Goal: Task Accomplishment & Management: Manage account settings

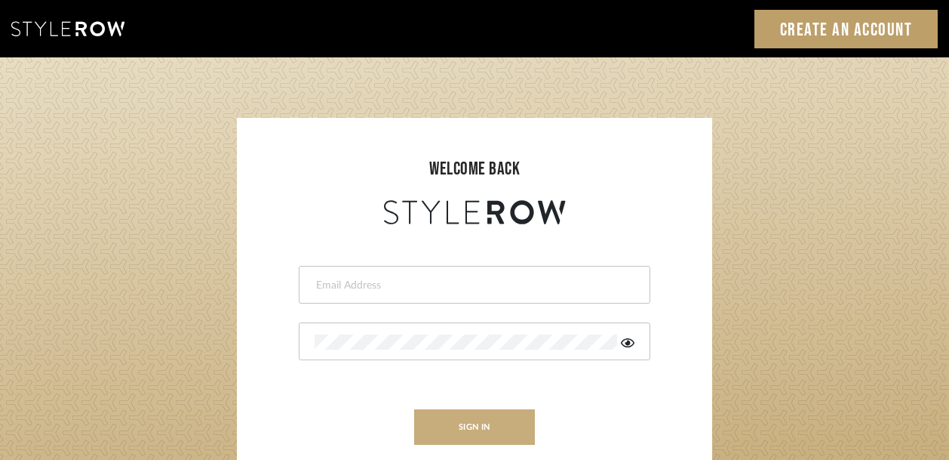
type input "ksears@morgantewilson.com"
click at [483, 434] on button "sign in" at bounding box center [474, 426] width 121 height 35
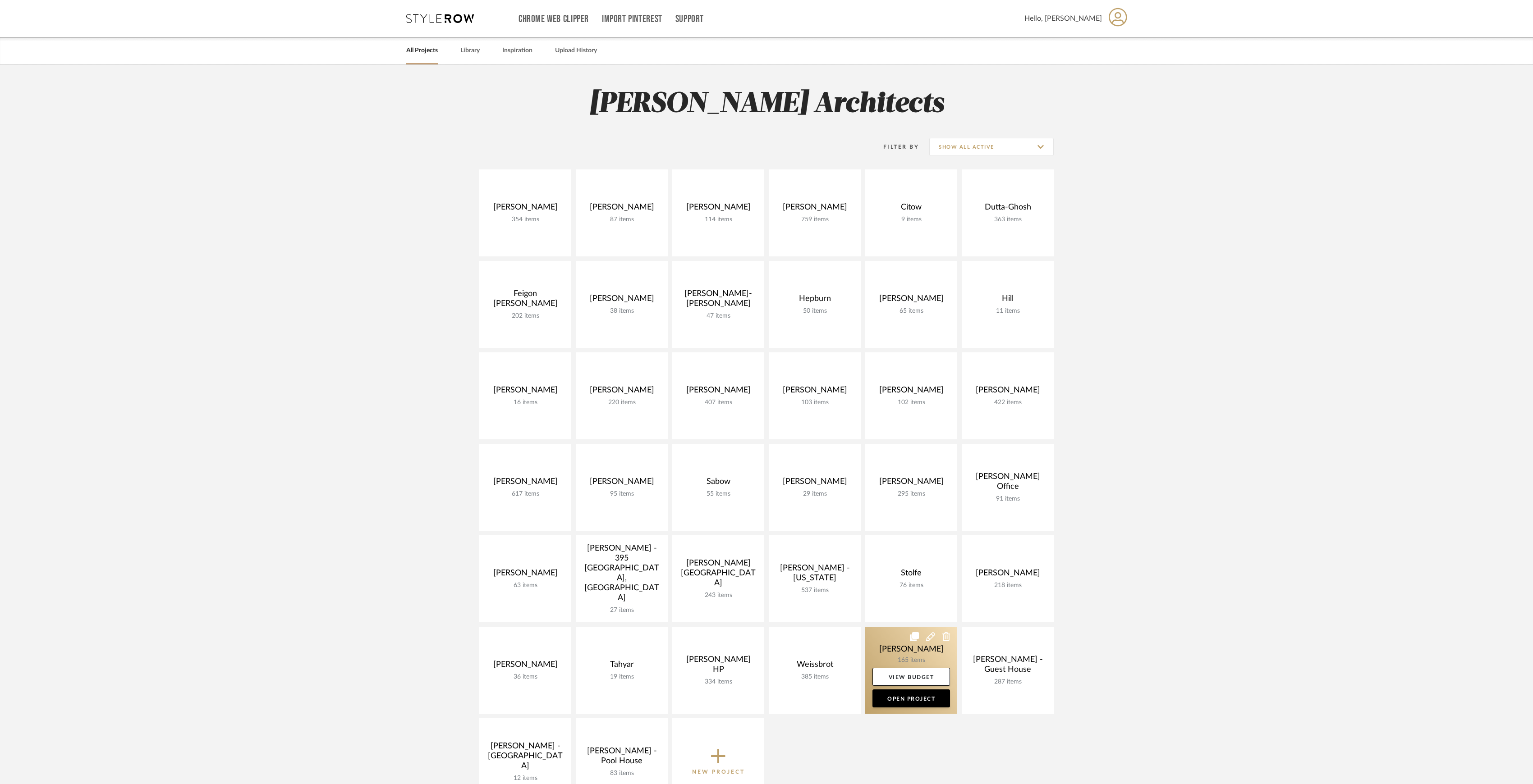
click at [764, 365] on link at bounding box center [911, 671] width 92 height 87
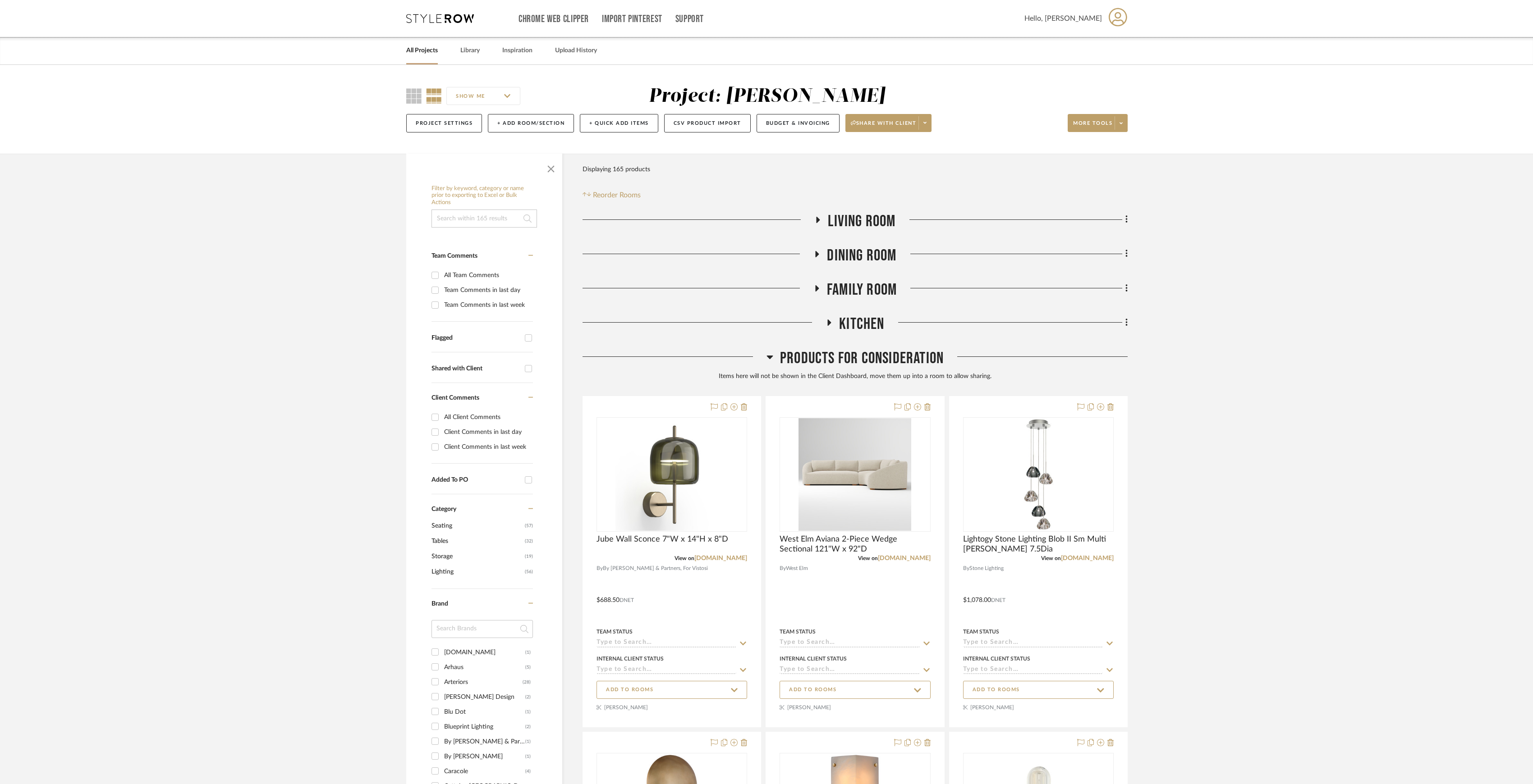
click at [764, 359] on span "Products For Consideration" at bounding box center [862, 358] width 164 height 19
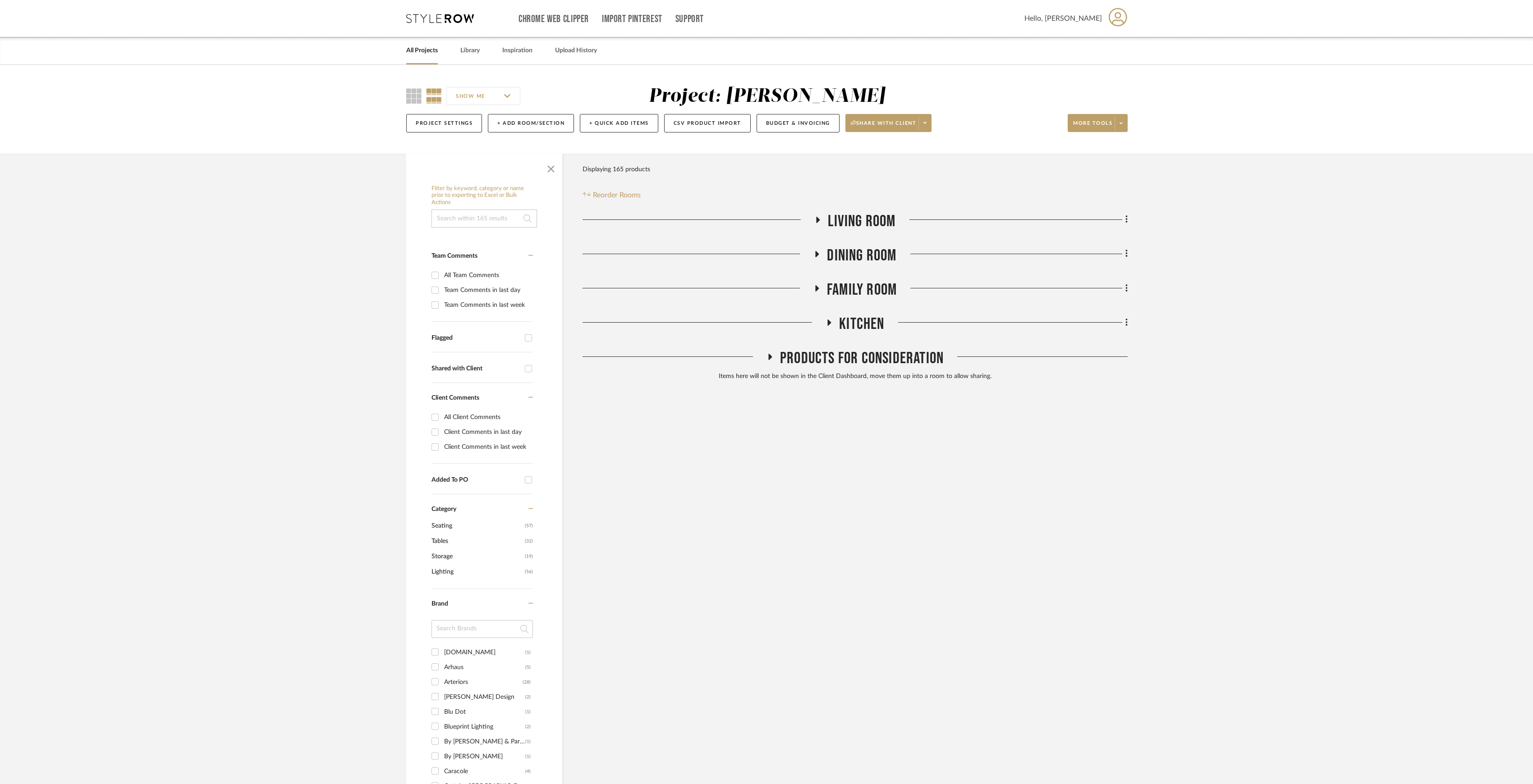
click at [764, 216] on span "Living Room" at bounding box center [861, 222] width 68 height 19
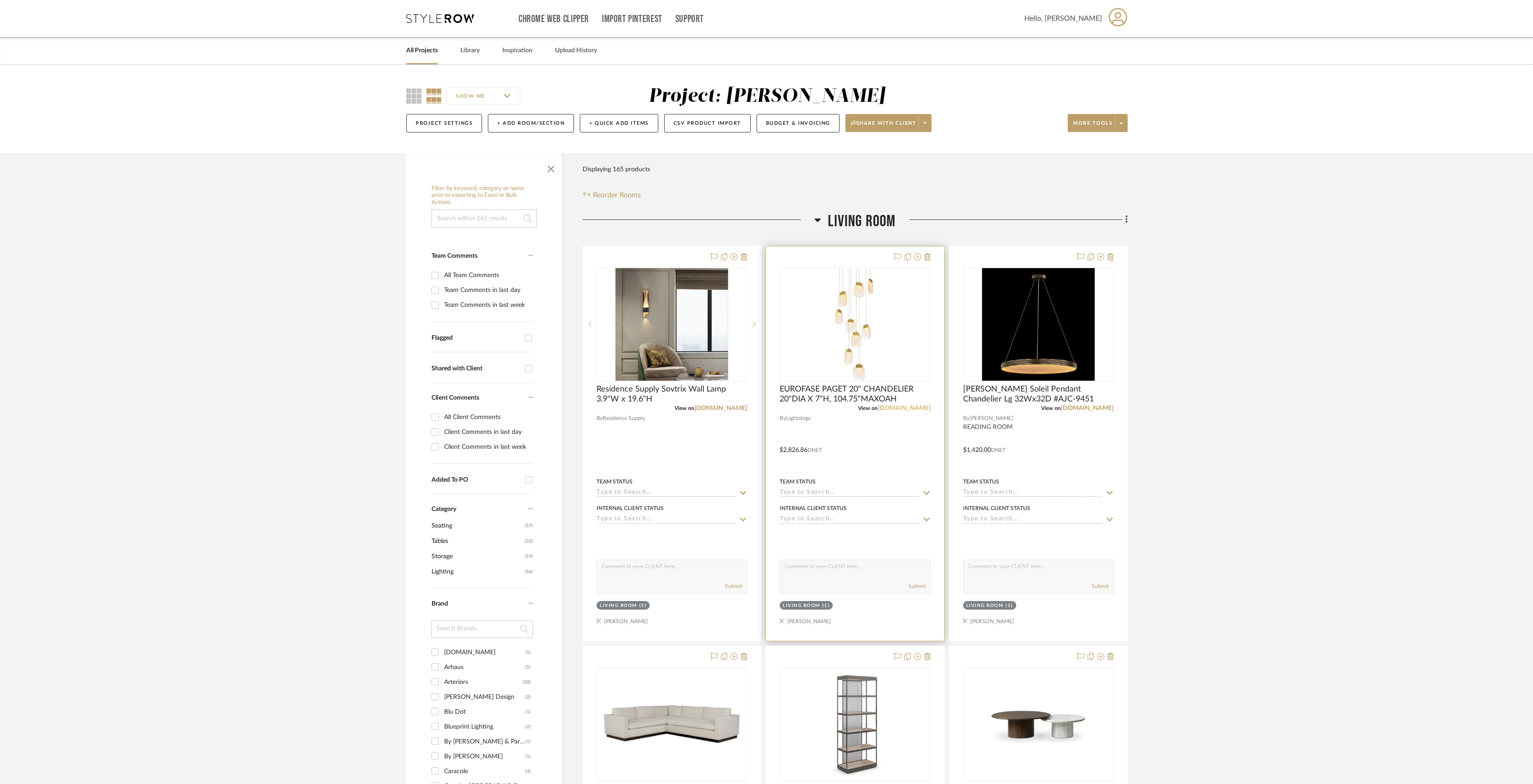
click at [764, 365] on link "lightology.com" at bounding box center [905, 408] width 53 height 7
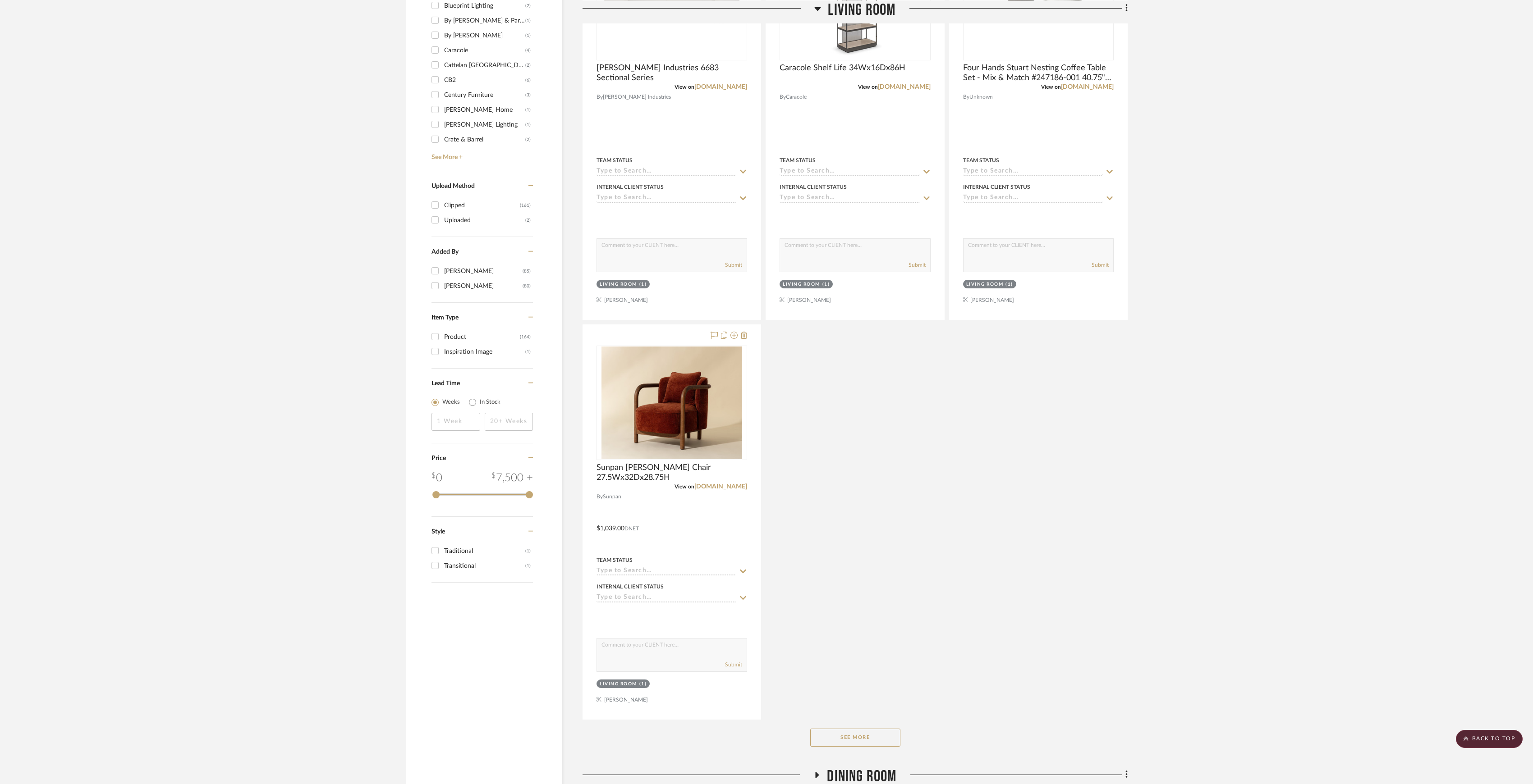
scroll to position [918, 0]
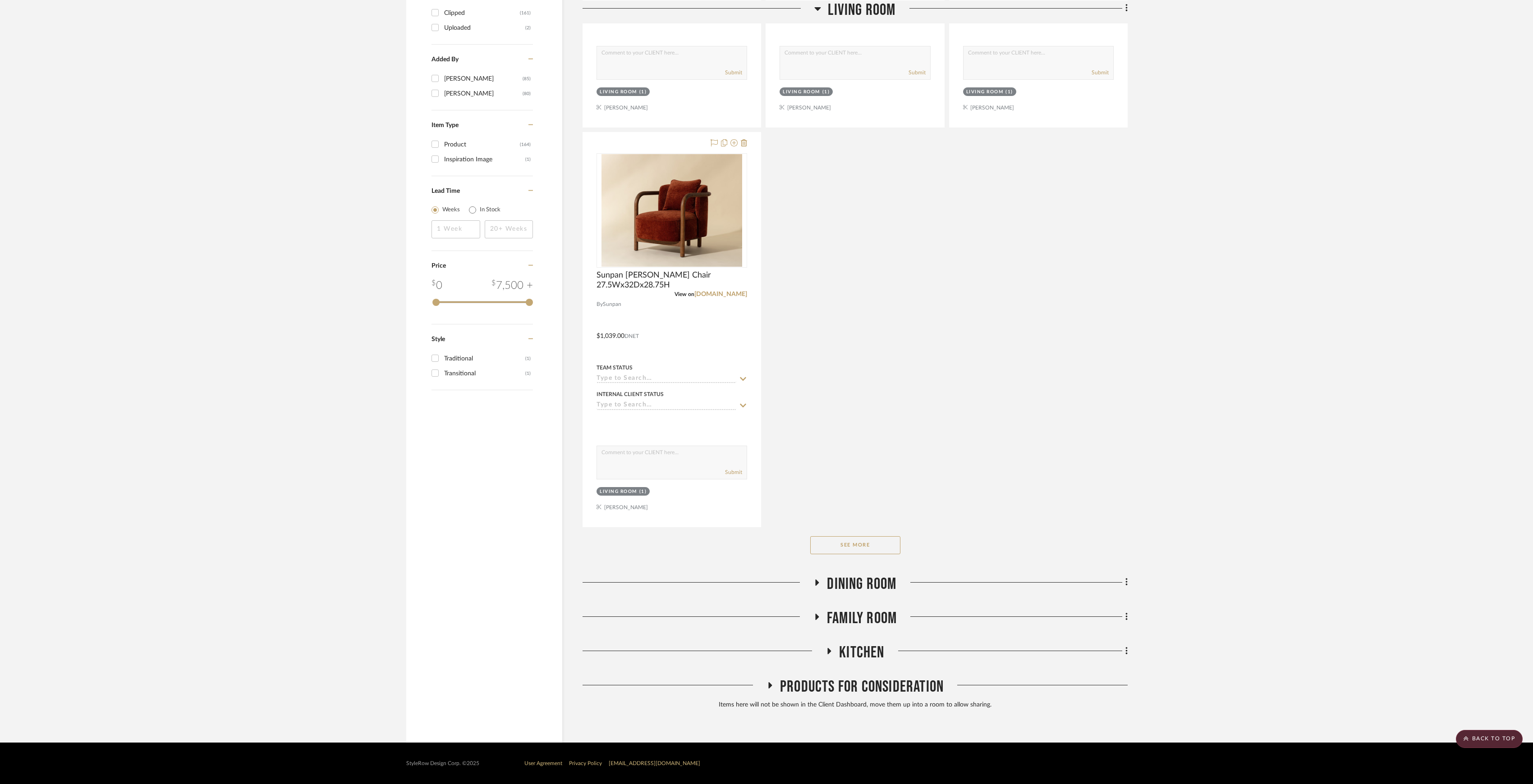
click at [764, 365] on span "Dining Room" at bounding box center [861, 584] width 69 height 19
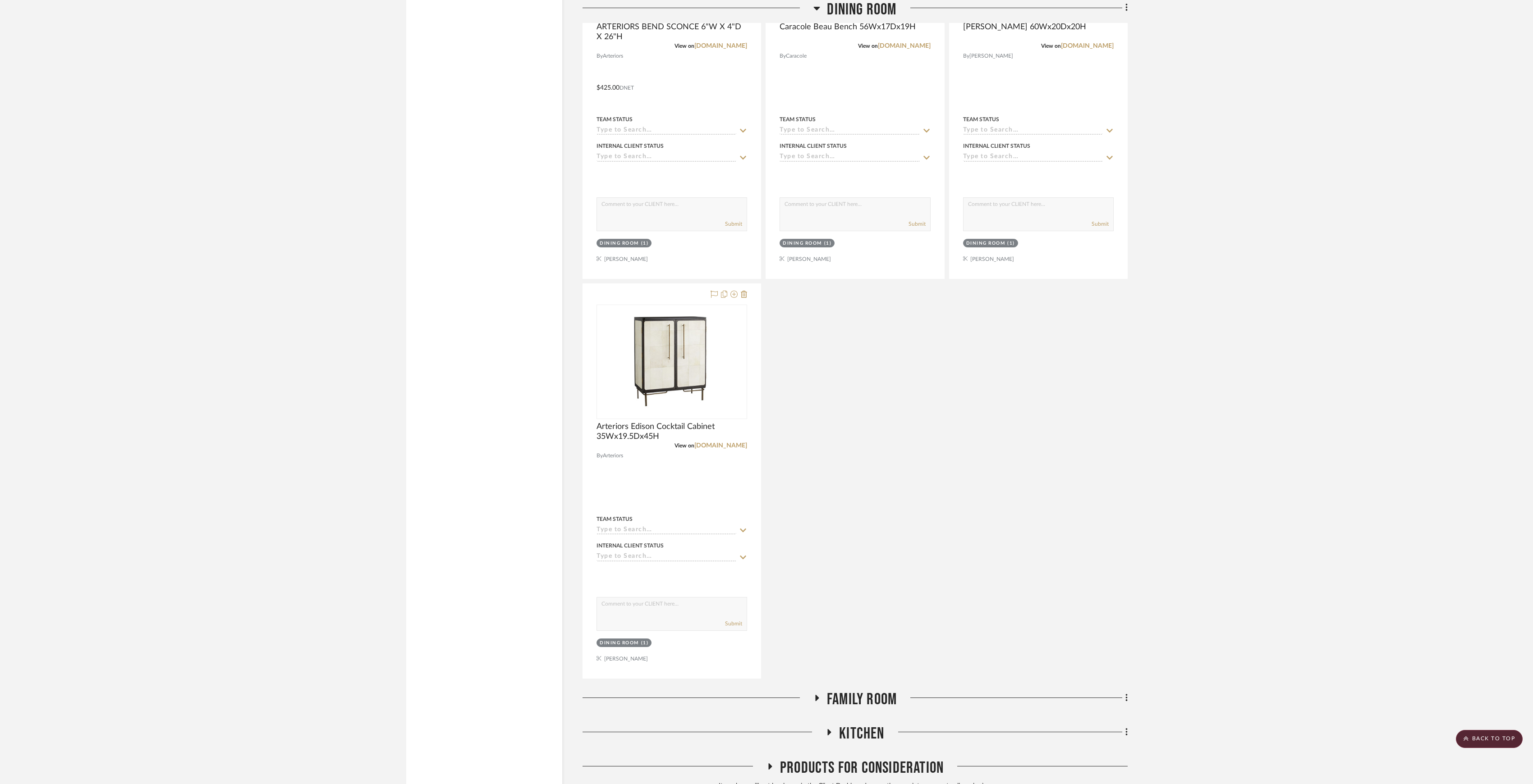
scroll to position [1699, 0]
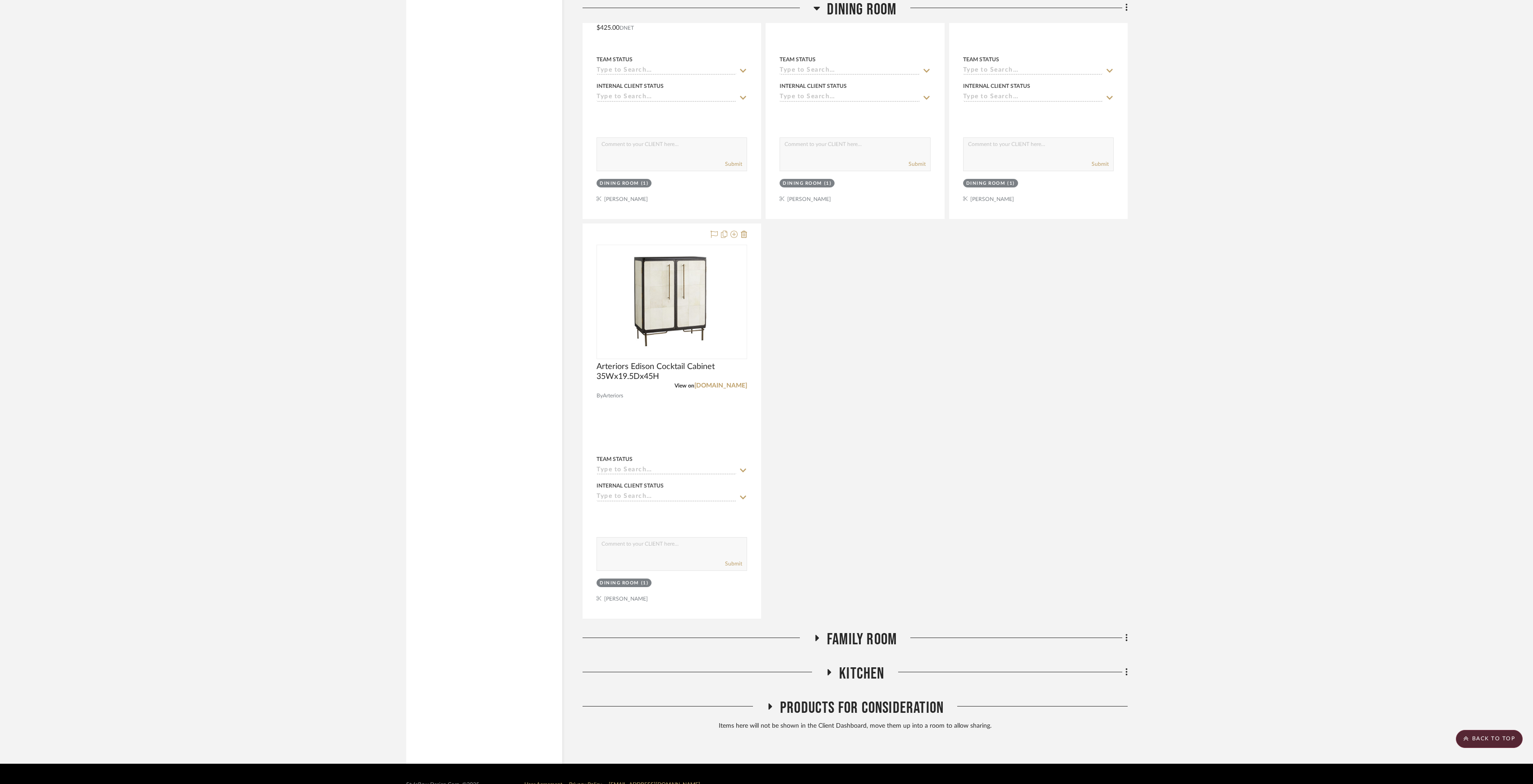
click at [764, 365] on div "Family Room" at bounding box center [855, 641] width 545 height 23
click at [764, 365] on span "Family Room" at bounding box center [861, 640] width 70 height 19
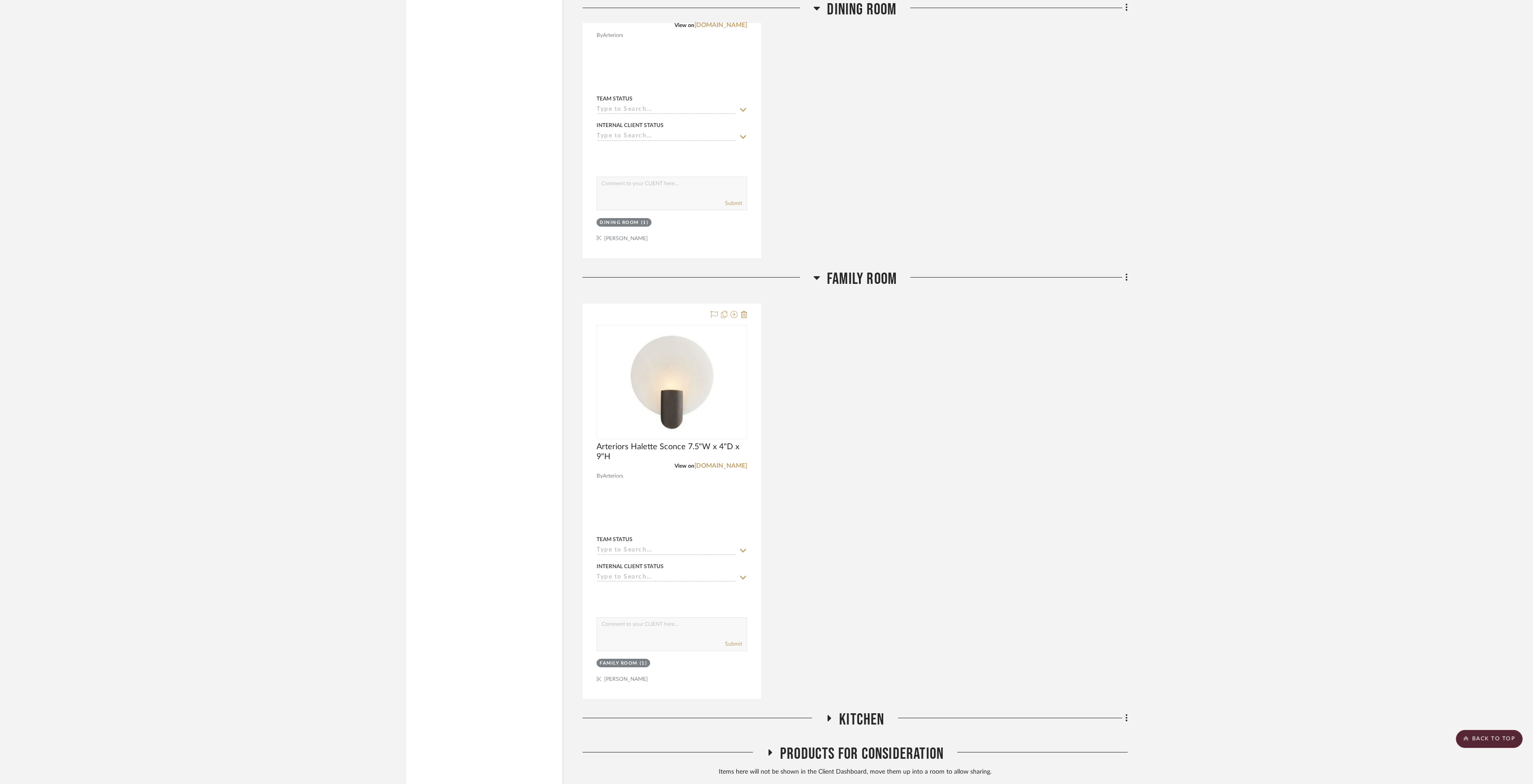
scroll to position [2133, 0]
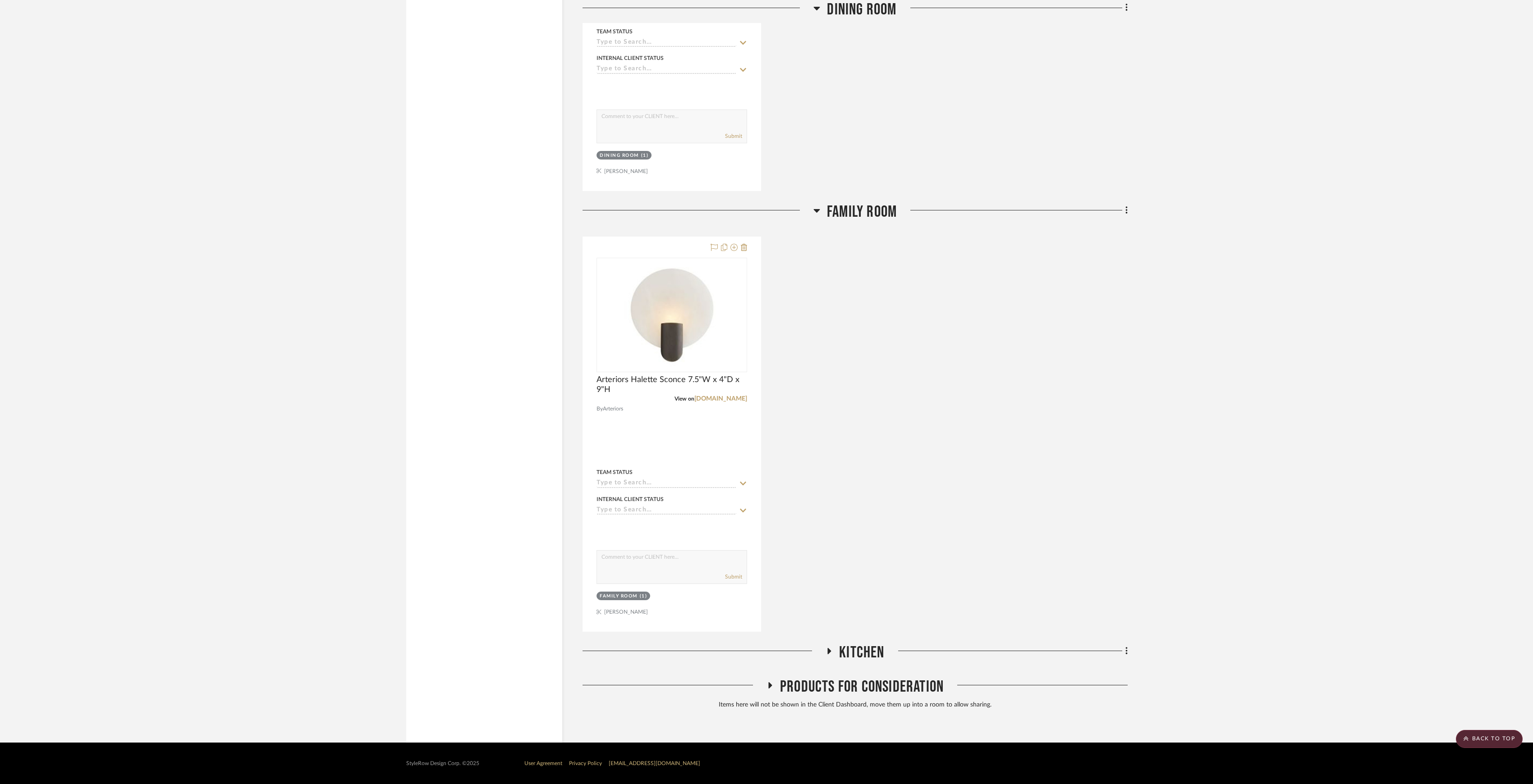
click at [764, 365] on span "Kitchen" at bounding box center [861, 653] width 45 height 19
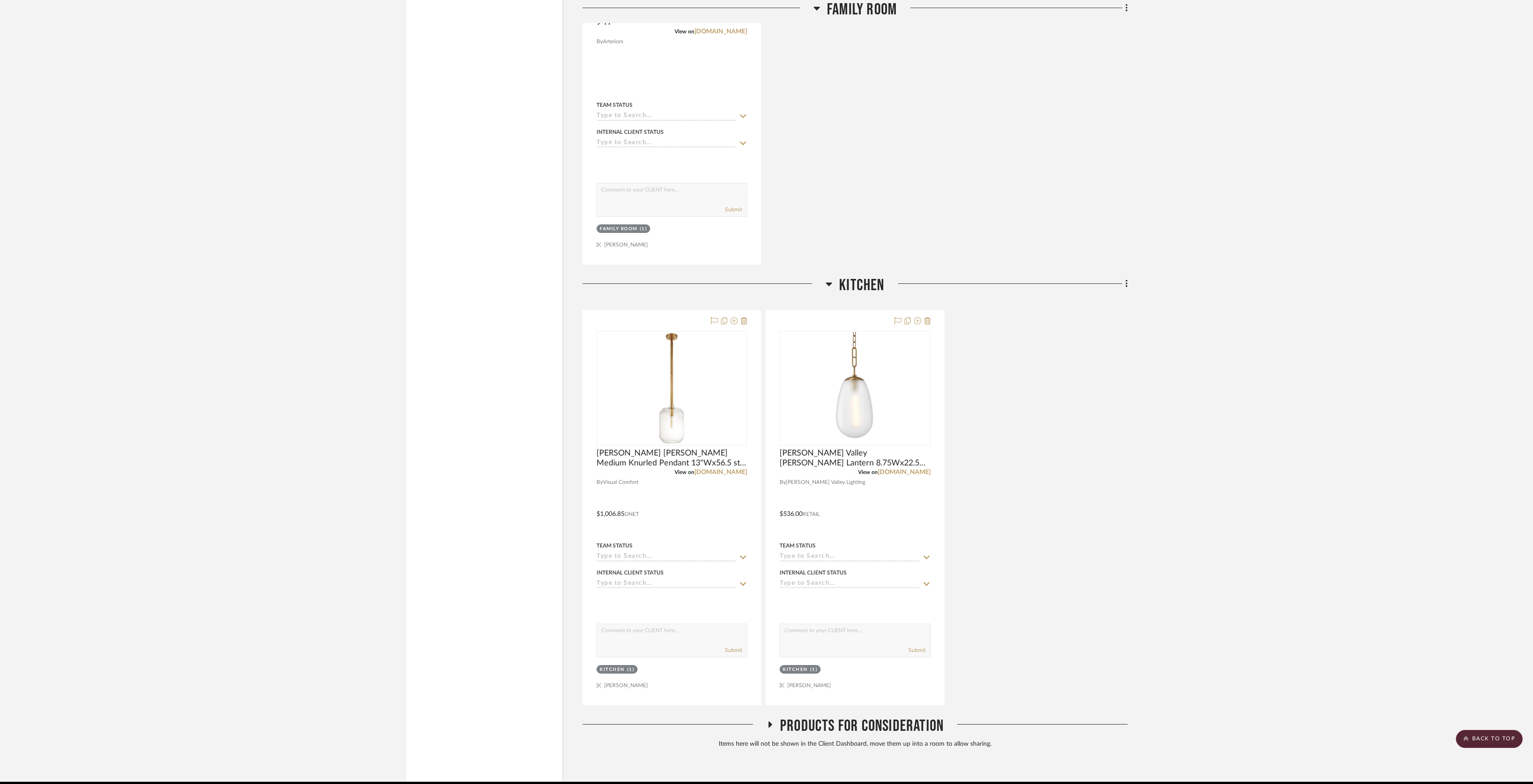
scroll to position [2541, 0]
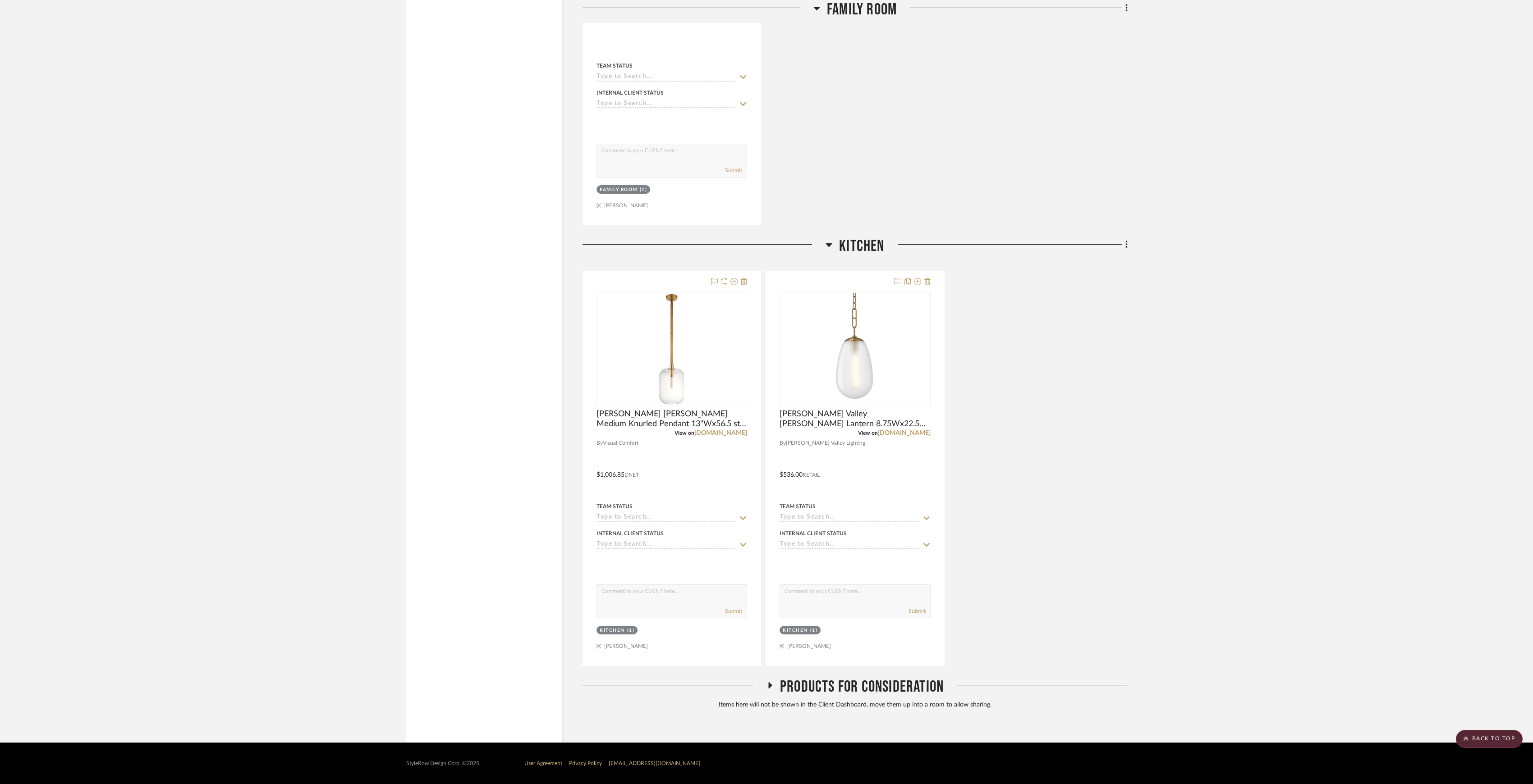
click at [764, 365] on span "Products For Consideration" at bounding box center [862, 687] width 164 height 19
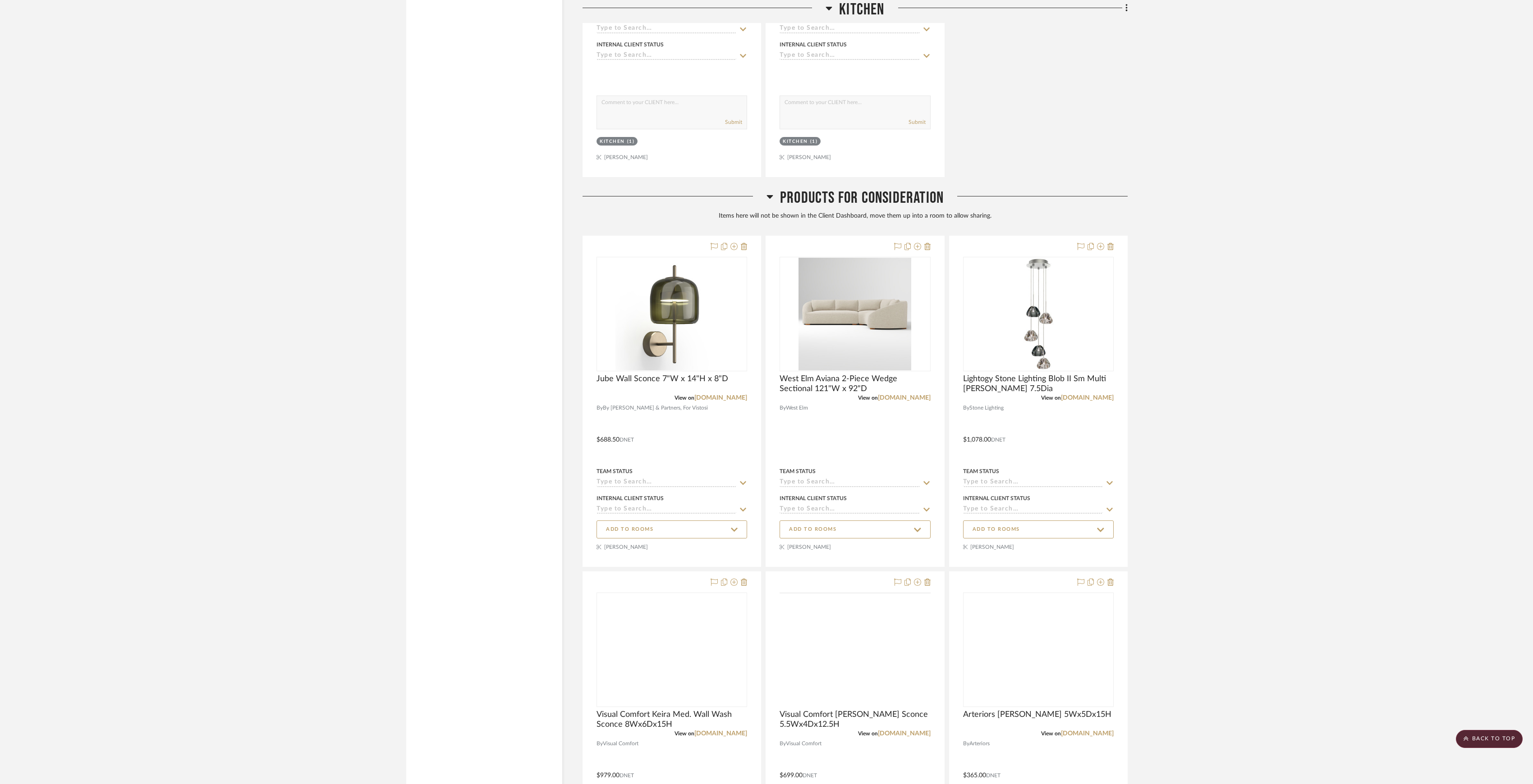
scroll to position [3082, 0]
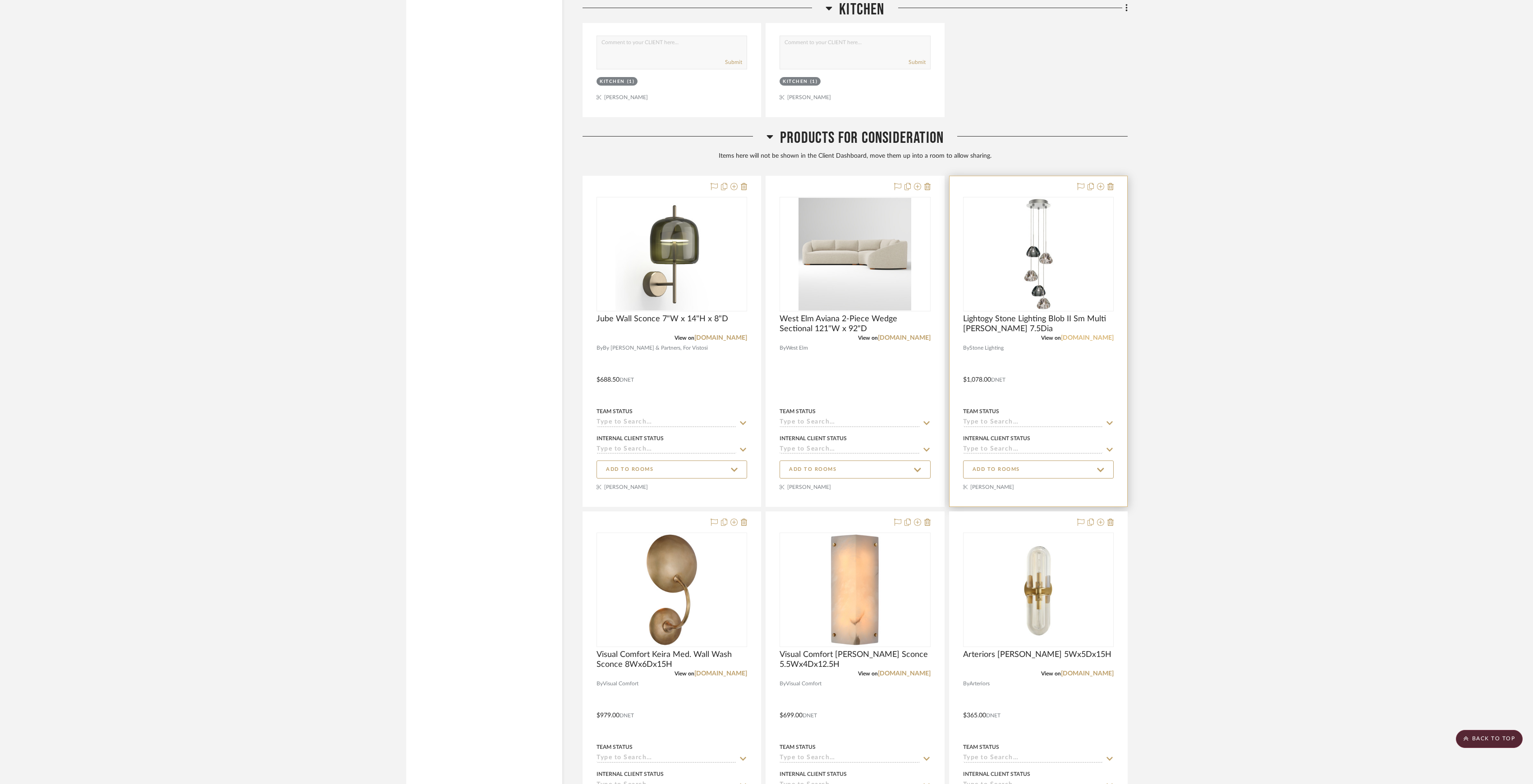
click at [764, 341] on link "lightology.com" at bounding box center [1087, 338] width 53 height 7
click at [764, 148] on span "Products For Consideration" at bounding box center [862, 138] width 164 height 19
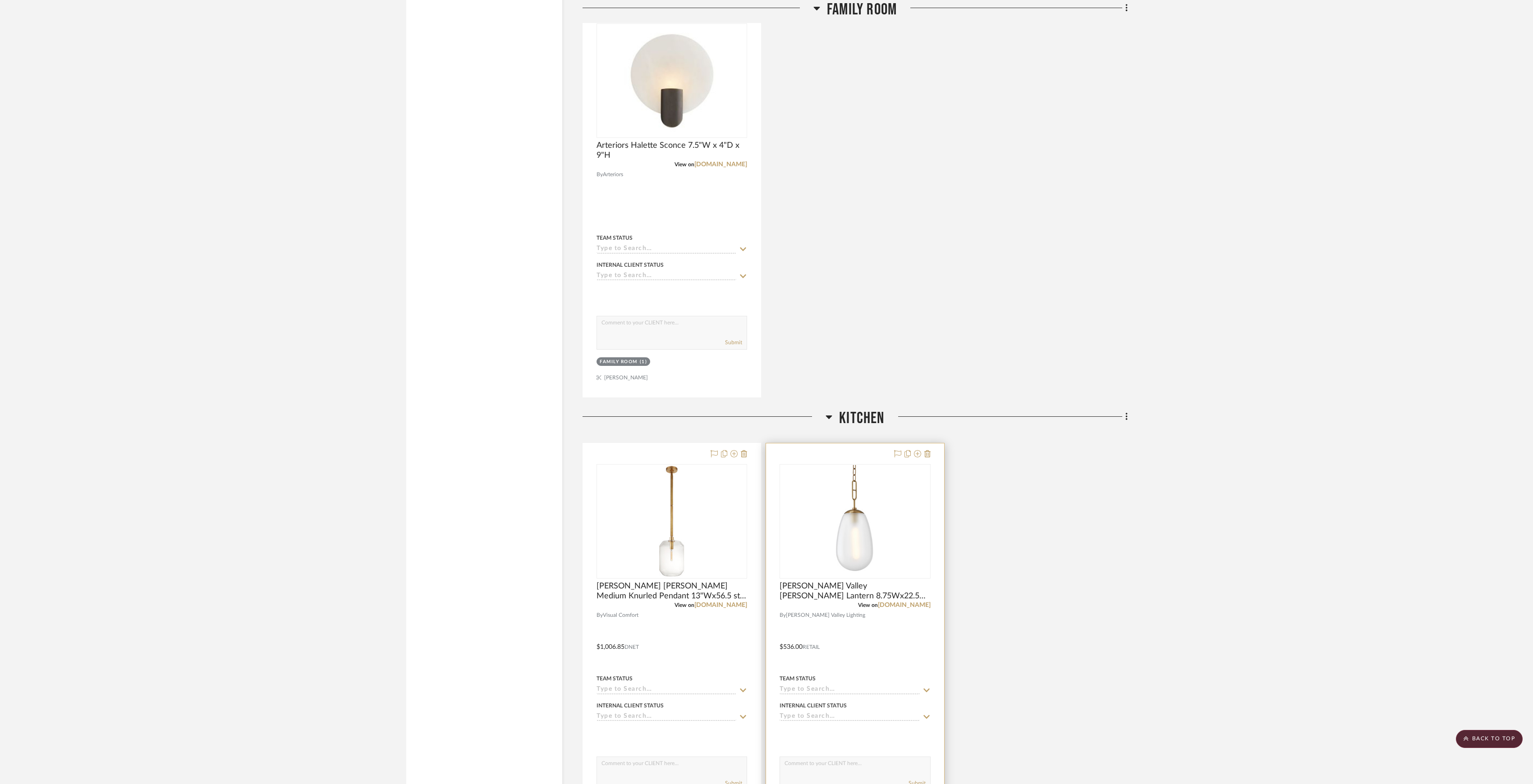
scroll to position [2541, 0]
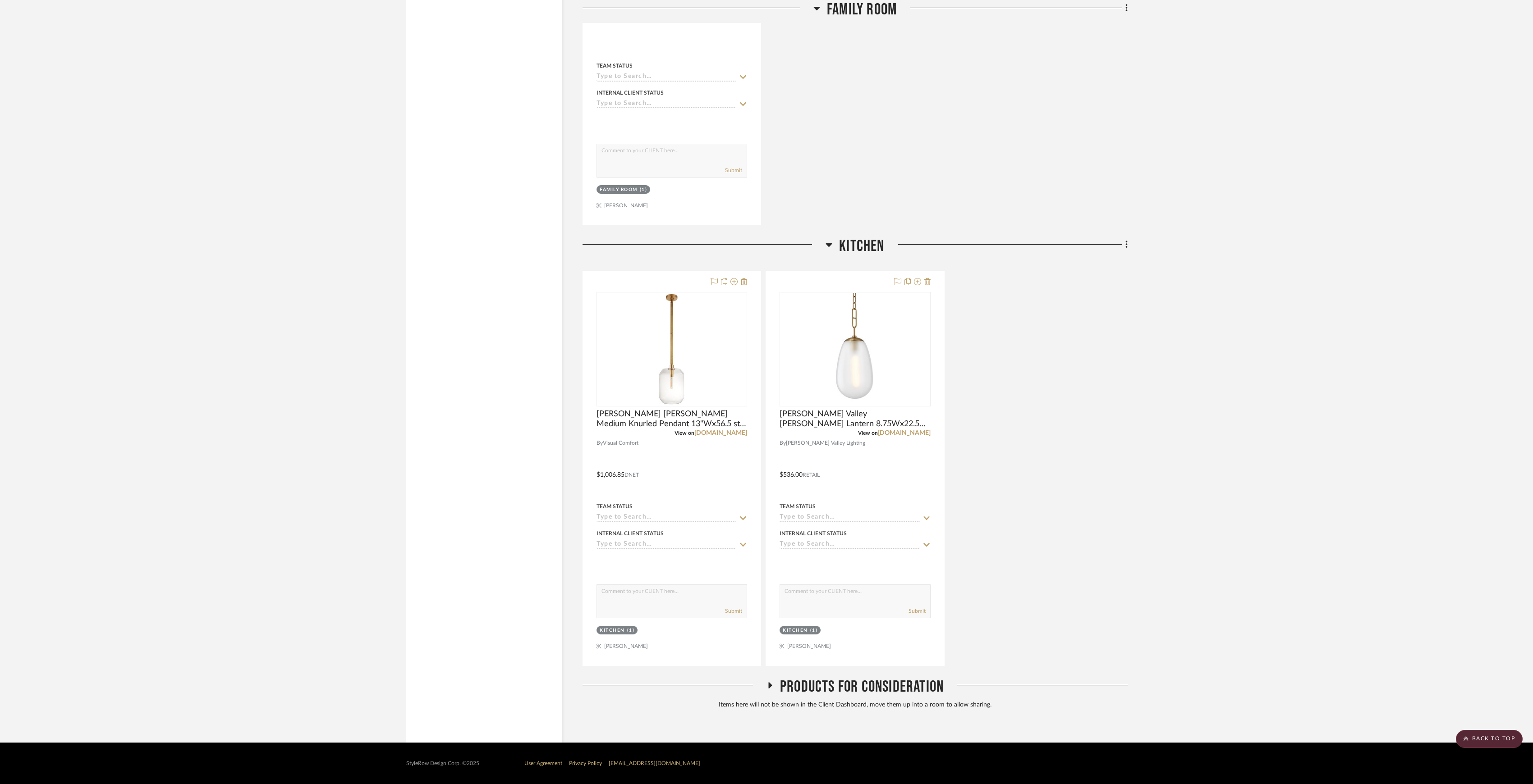
click at [764, 365] on span "Products For Consideration" at bounding box center [862, 687] width 164 height 19
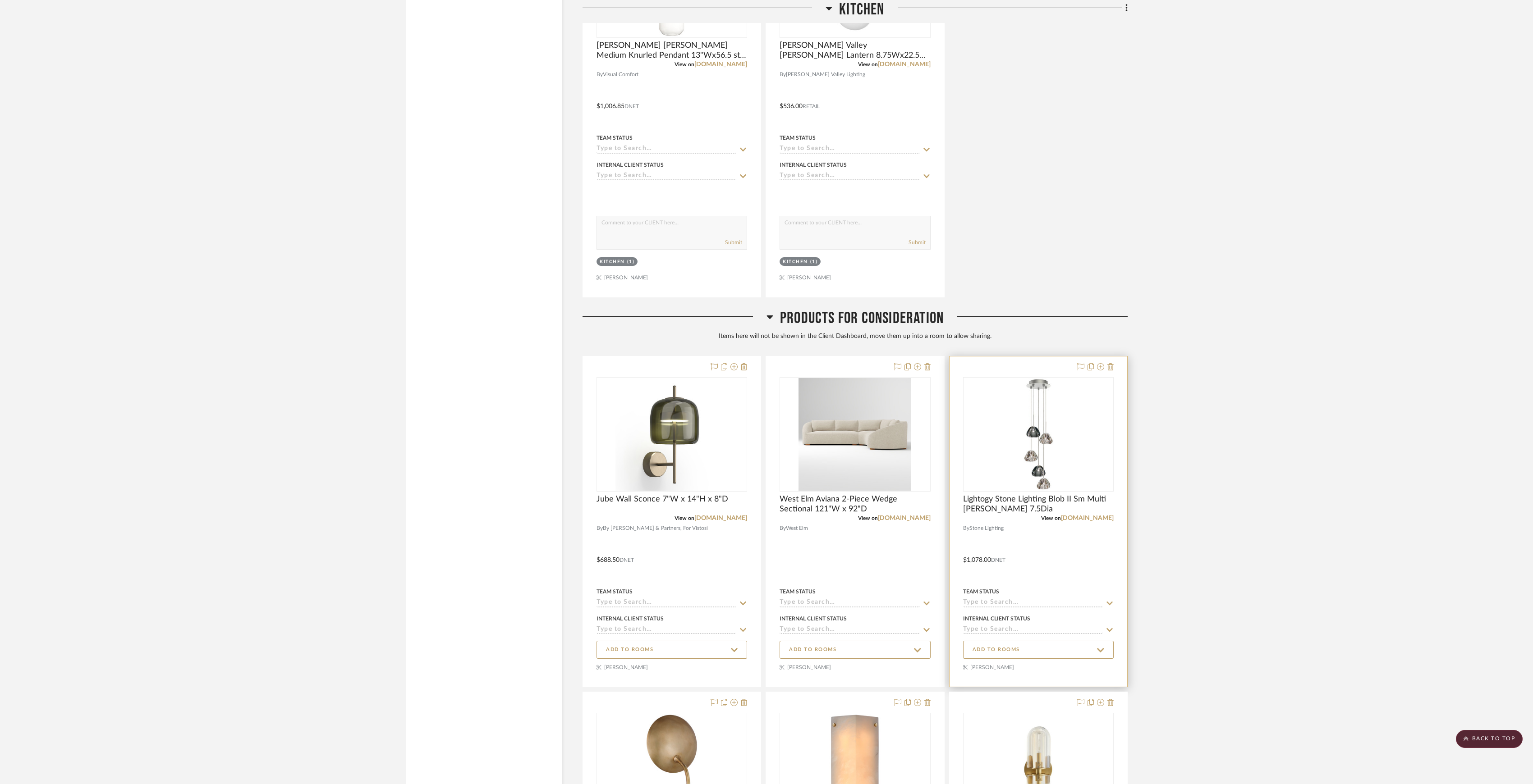
scroll to position [2962, 0]
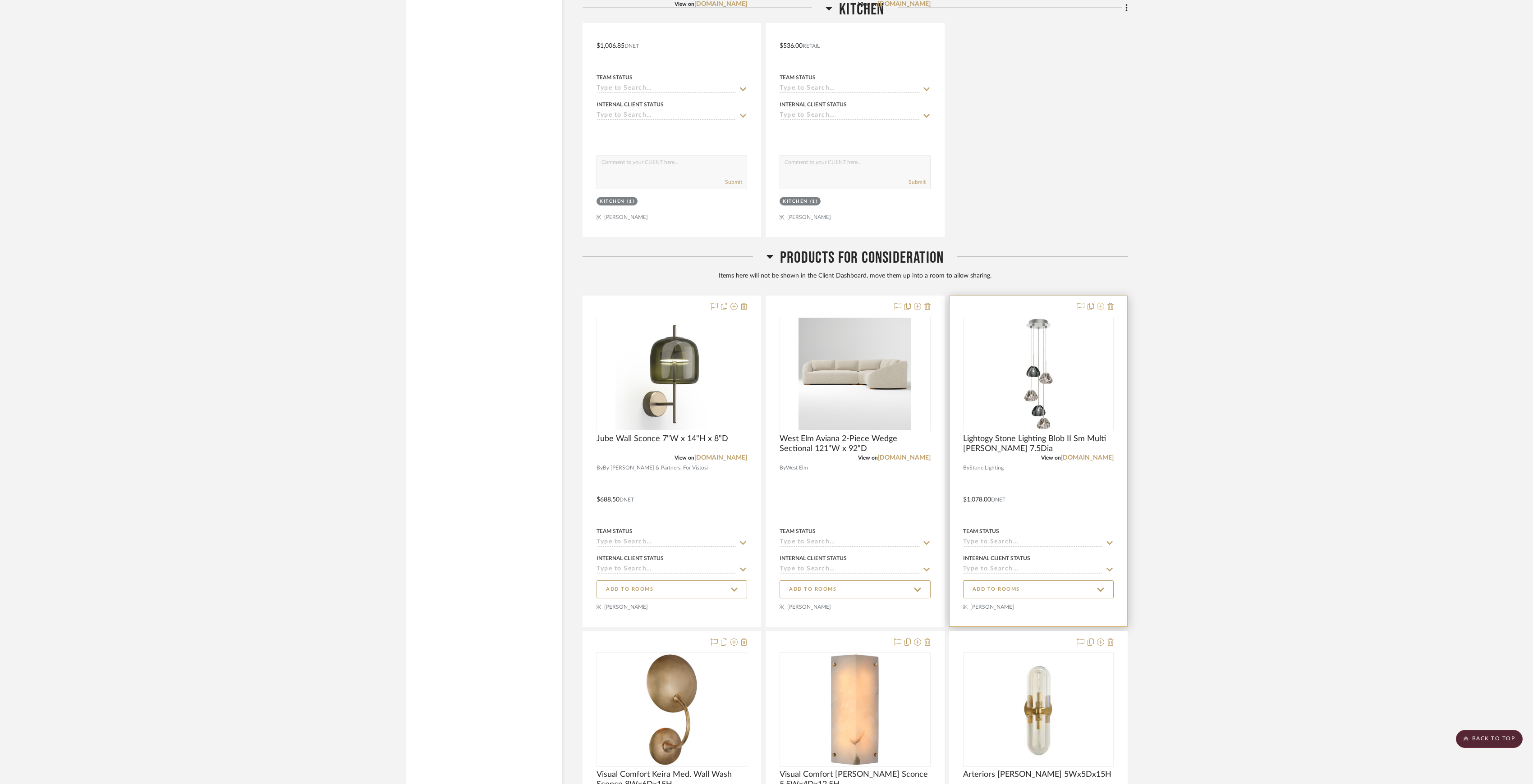
click at [764, 310] on icon at bounding box center [1100, 306] width 7 height 7
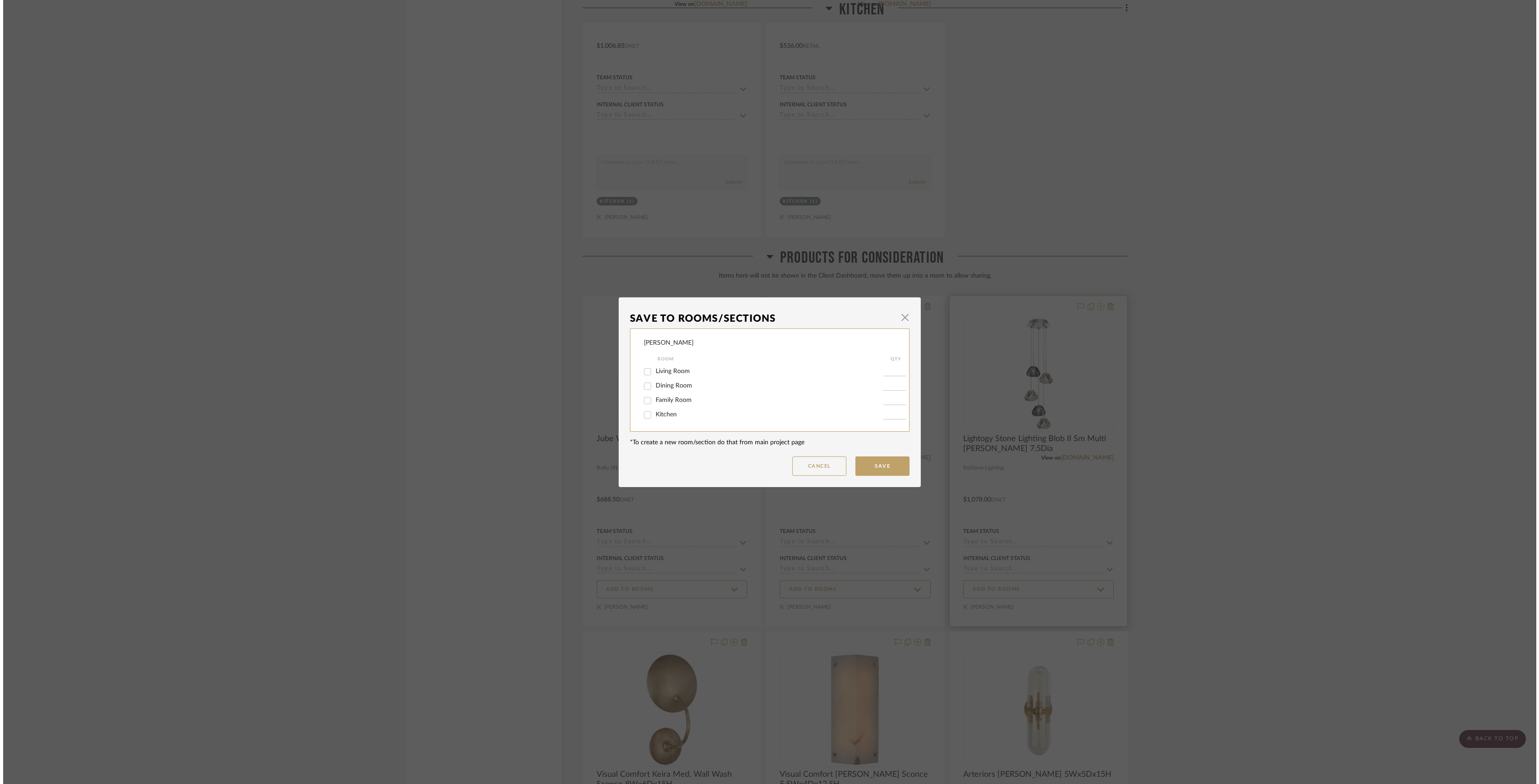
scroll to position [0, 0]
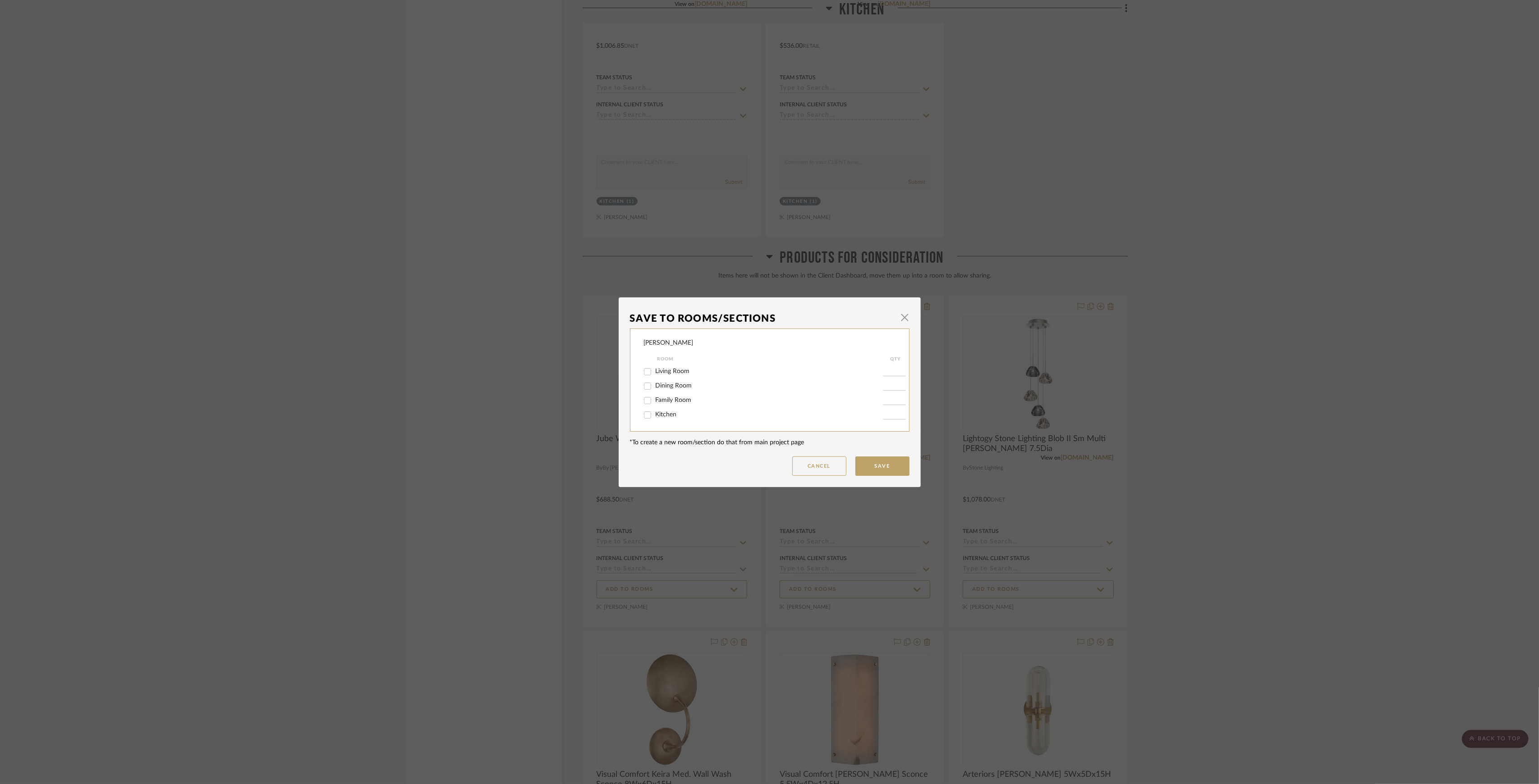
click at [655, 365] on span "Kitchen" at bounding box center [666, 414] width 21 height 7
click at [654, 365] on input "Kitchen" at bounding box center [648, 415] width 14 height 14
checkbox input "true"
type input "1"
click at [764, 365] on button "Save" at bounding box center [882, 466] width 54 height 19
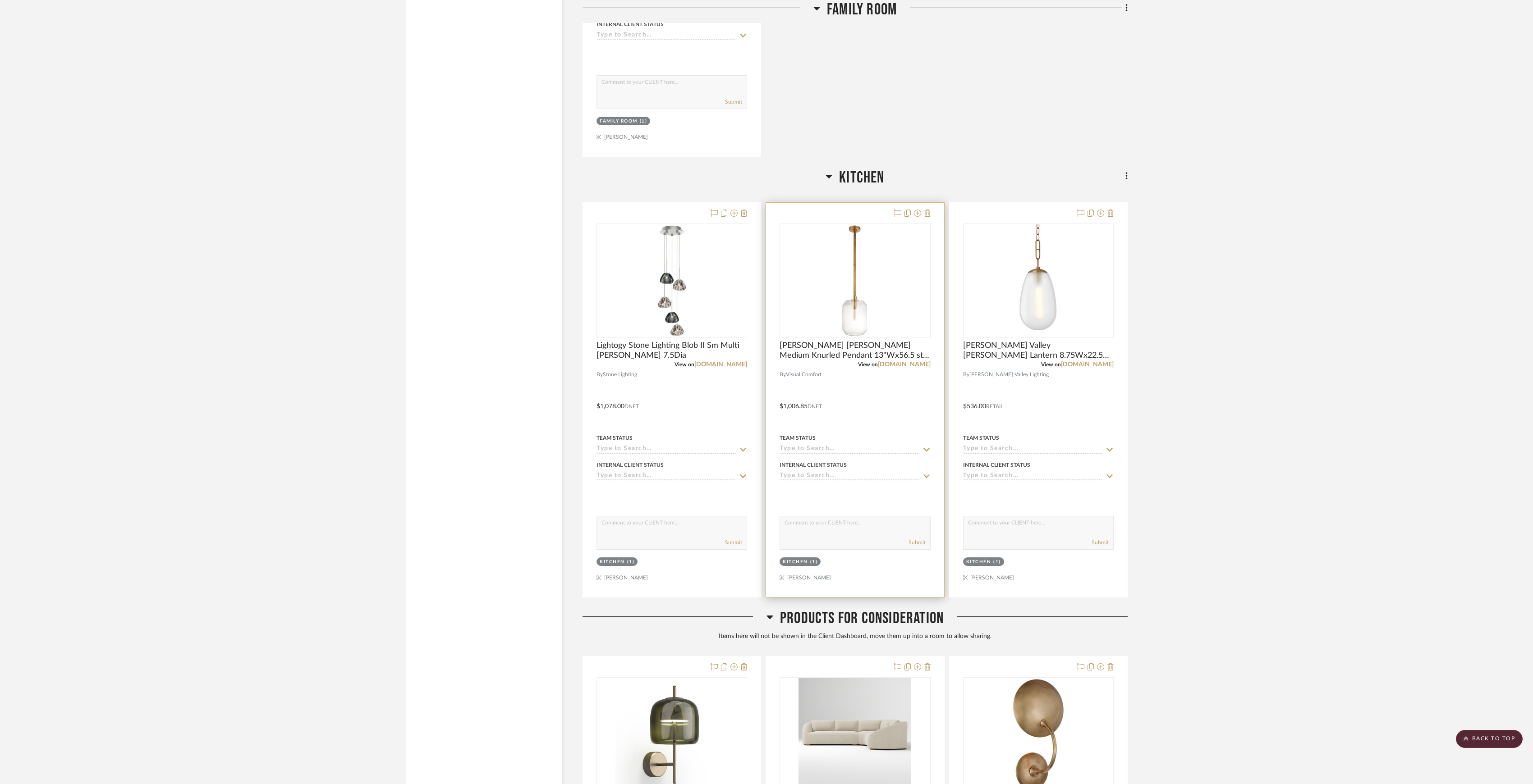
scroll to position [2541, 0]
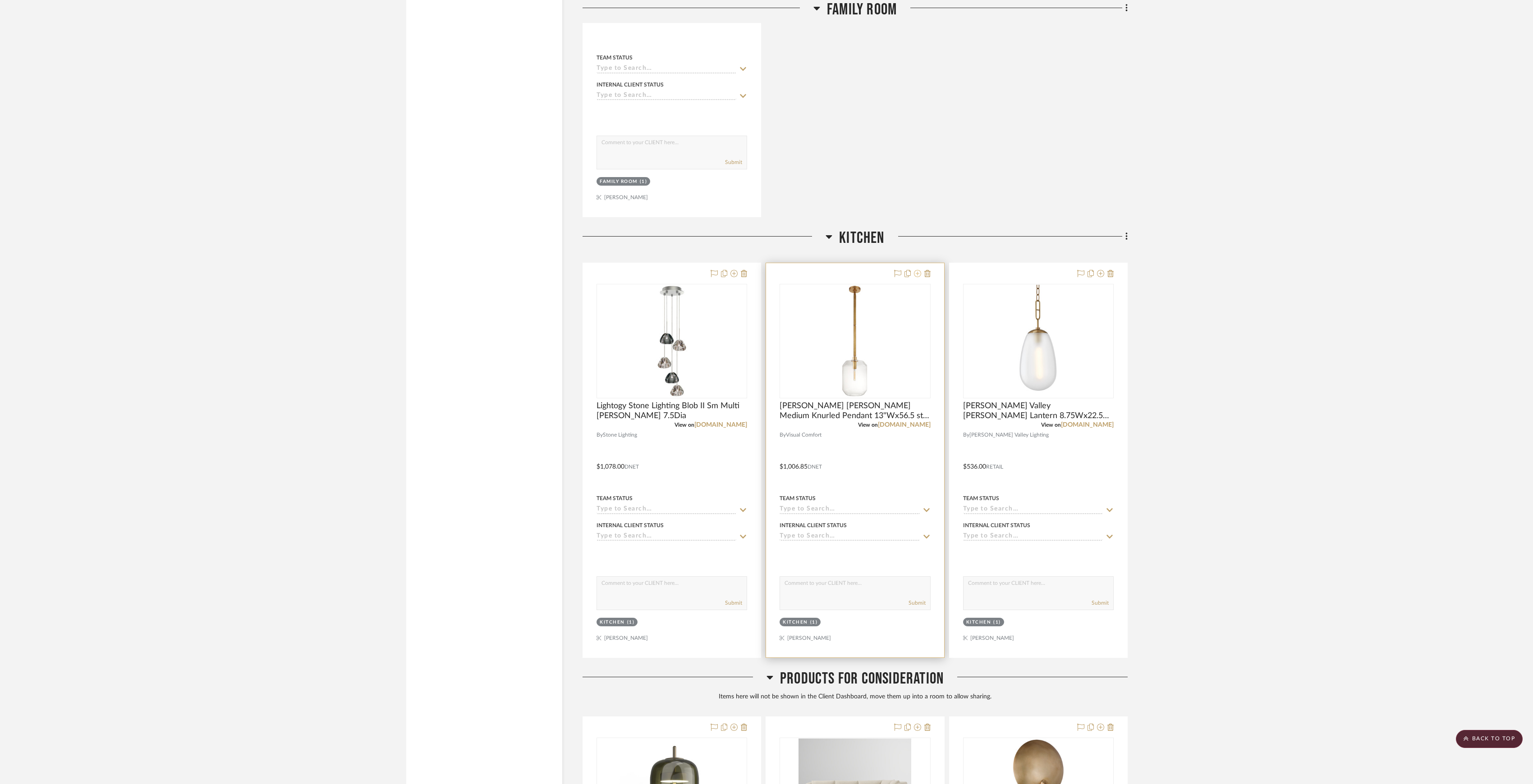
click at [764, 277] on icon at bounding box center [918, 273] width 7 height 7
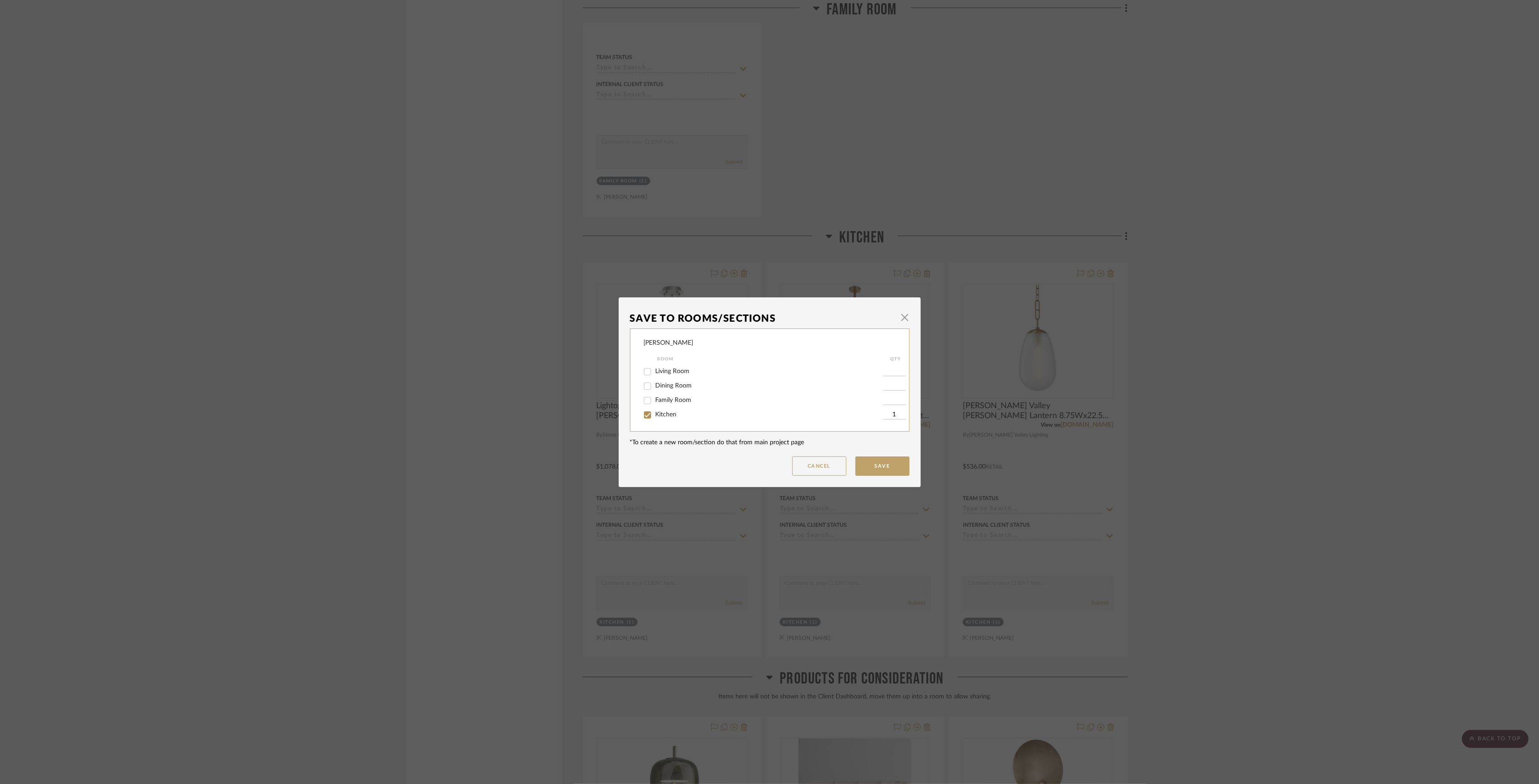
click at [664, 365] on span "Kitchen" at bounding box center [666, 414] width 21 height 7
click at [655, 365] on input "Kitchen" at bounding box center [648, 415] width 14 height 14
checkbox input "false"
click at [764, 365] on button "Save" at bounding box center [882, 466] width 54 height 19
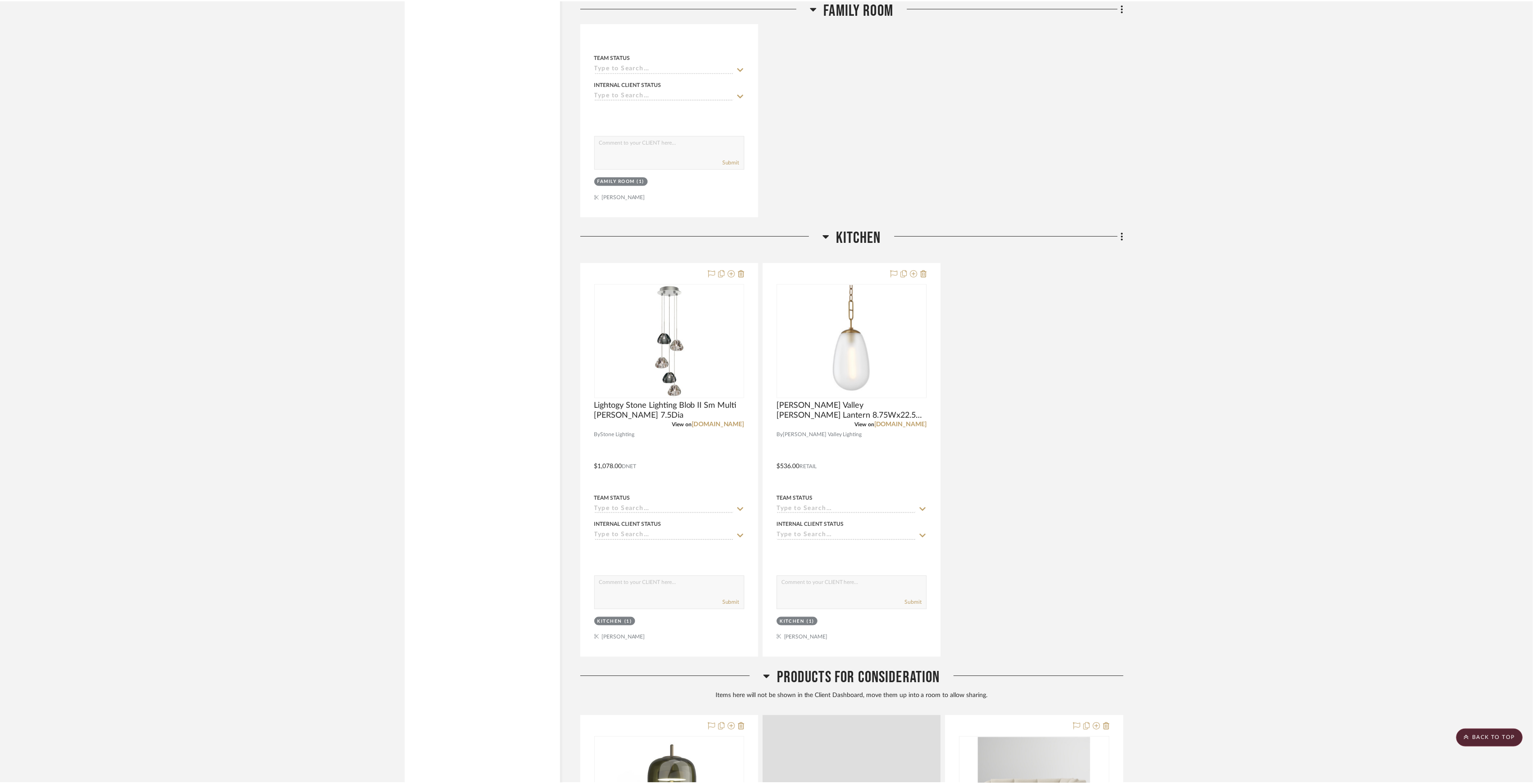
scroll to position [2541, 0]
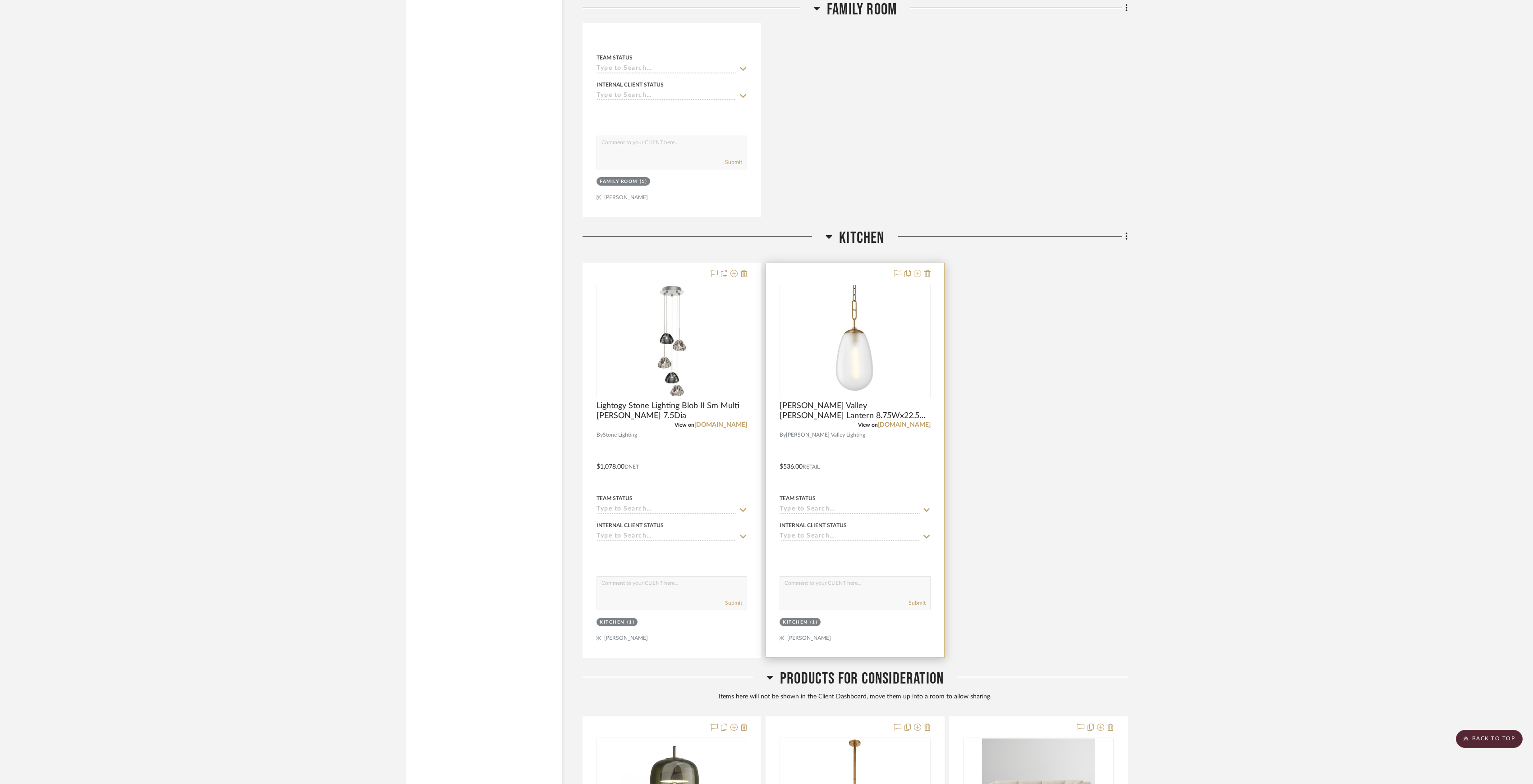
click at [764, 277] on icon at bounding box center [918, 273] width 7 height 7
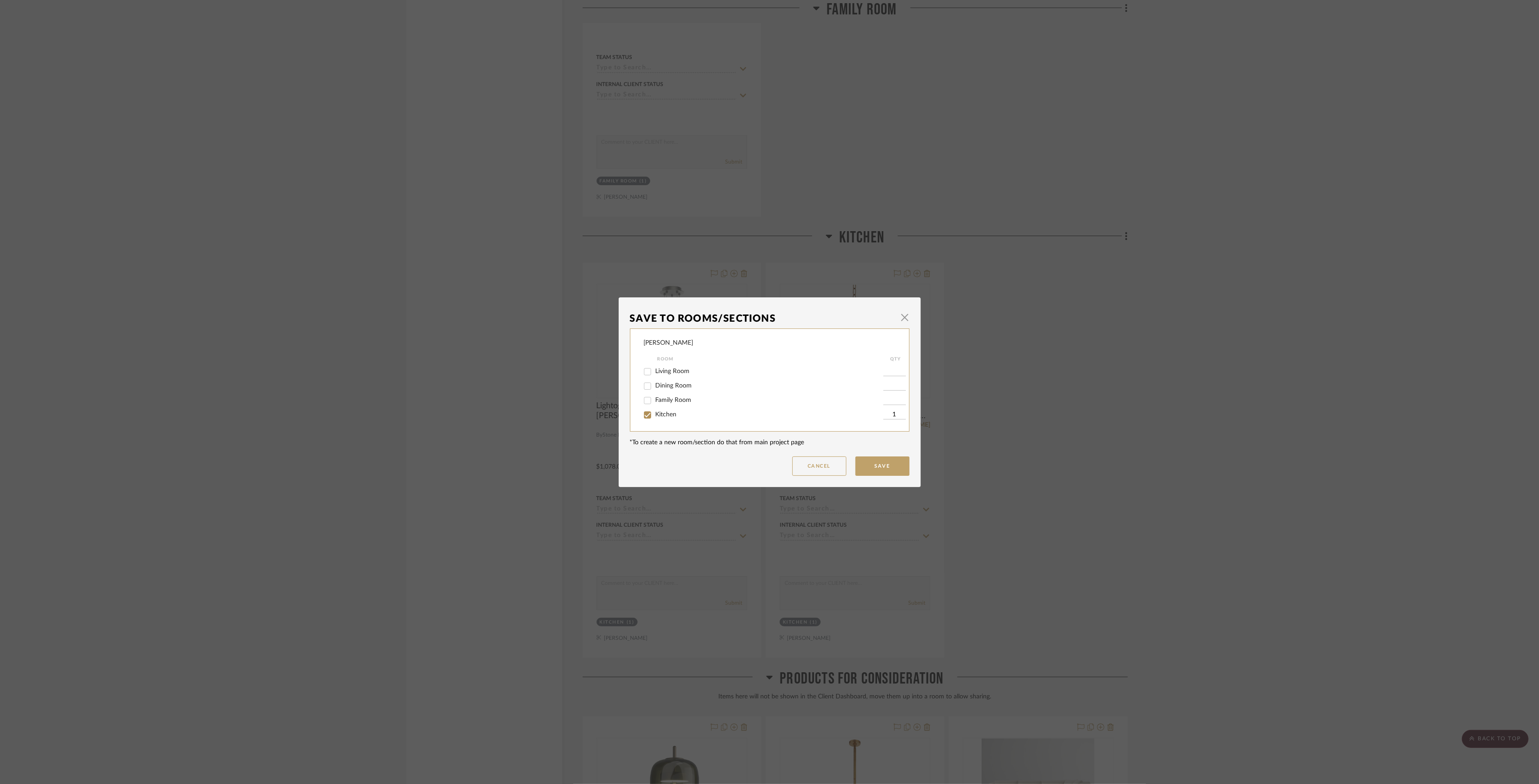
click at [670, 365] on span "Kitchen" at bounding box center [666, 414] width 21 height 7
click at [655, 365] on input "Kitchen" at bounding box center [648, 415] width 14 height 14
checkbox input "false"
click at [764, 365] on button "Save" at bounding box center [882, 466] width 54 height 19
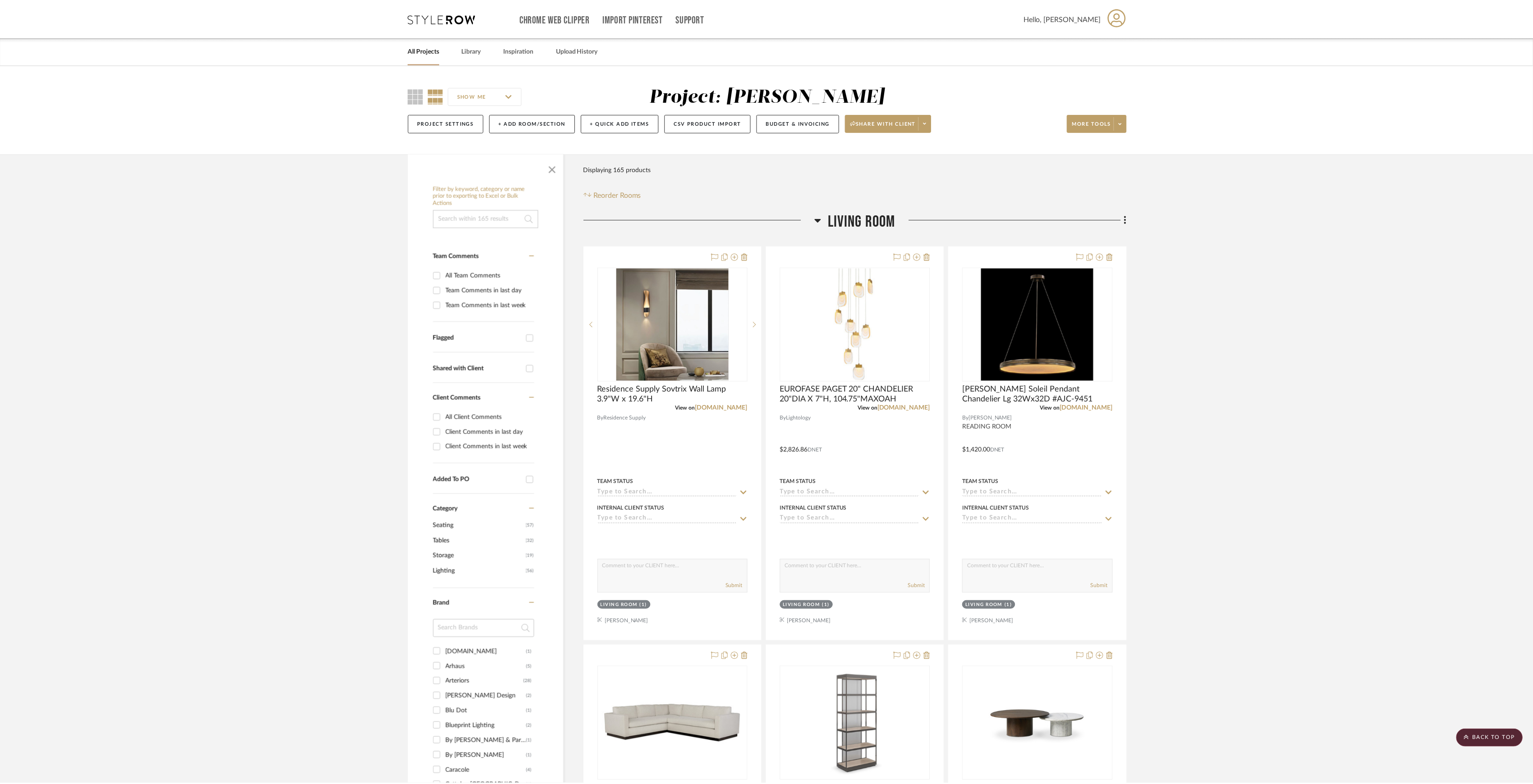
scroll to position [2541, 0]
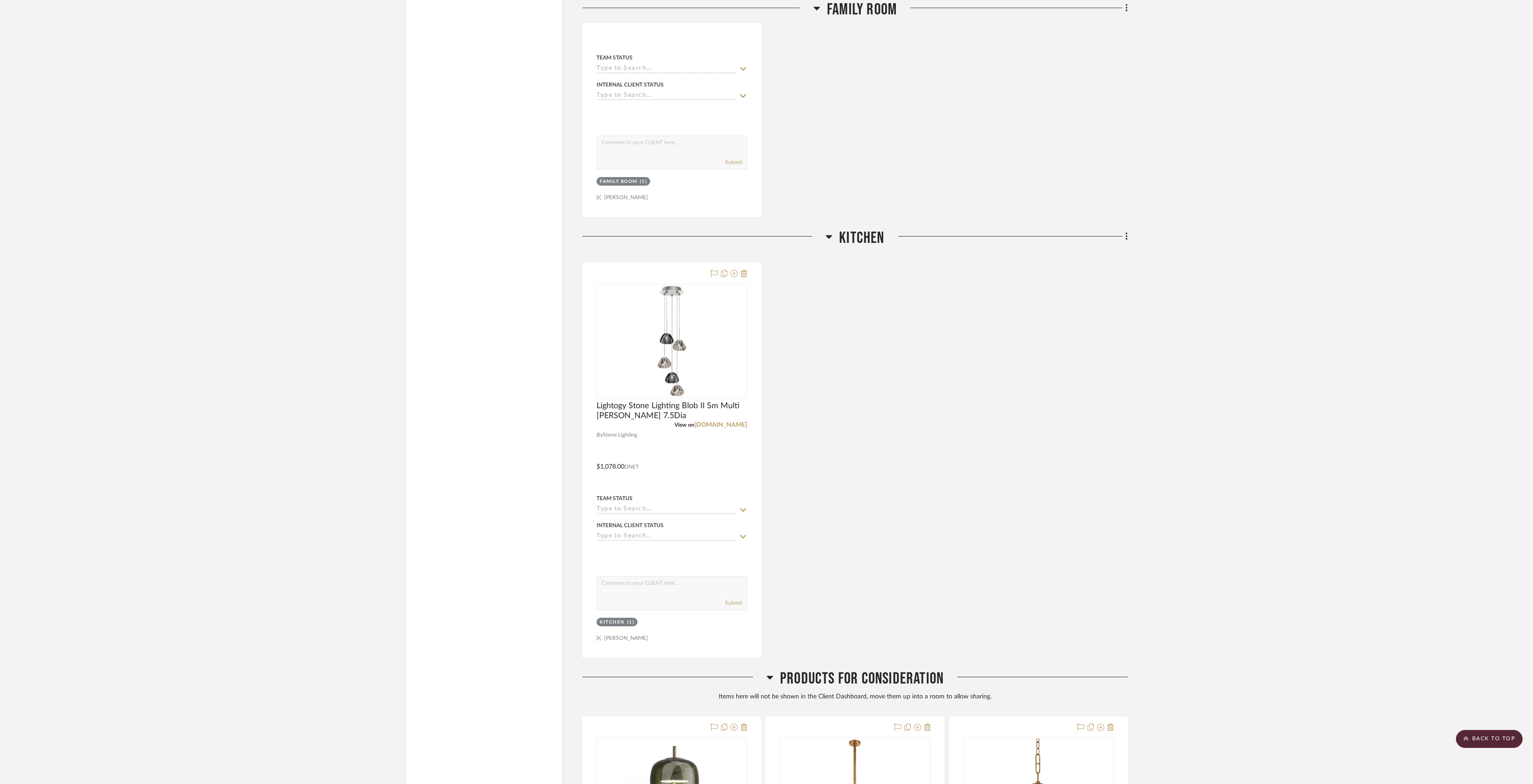
click at [764, 365] on span "Products For Consideration" at bounding box center [862, 679] width 164 height 19
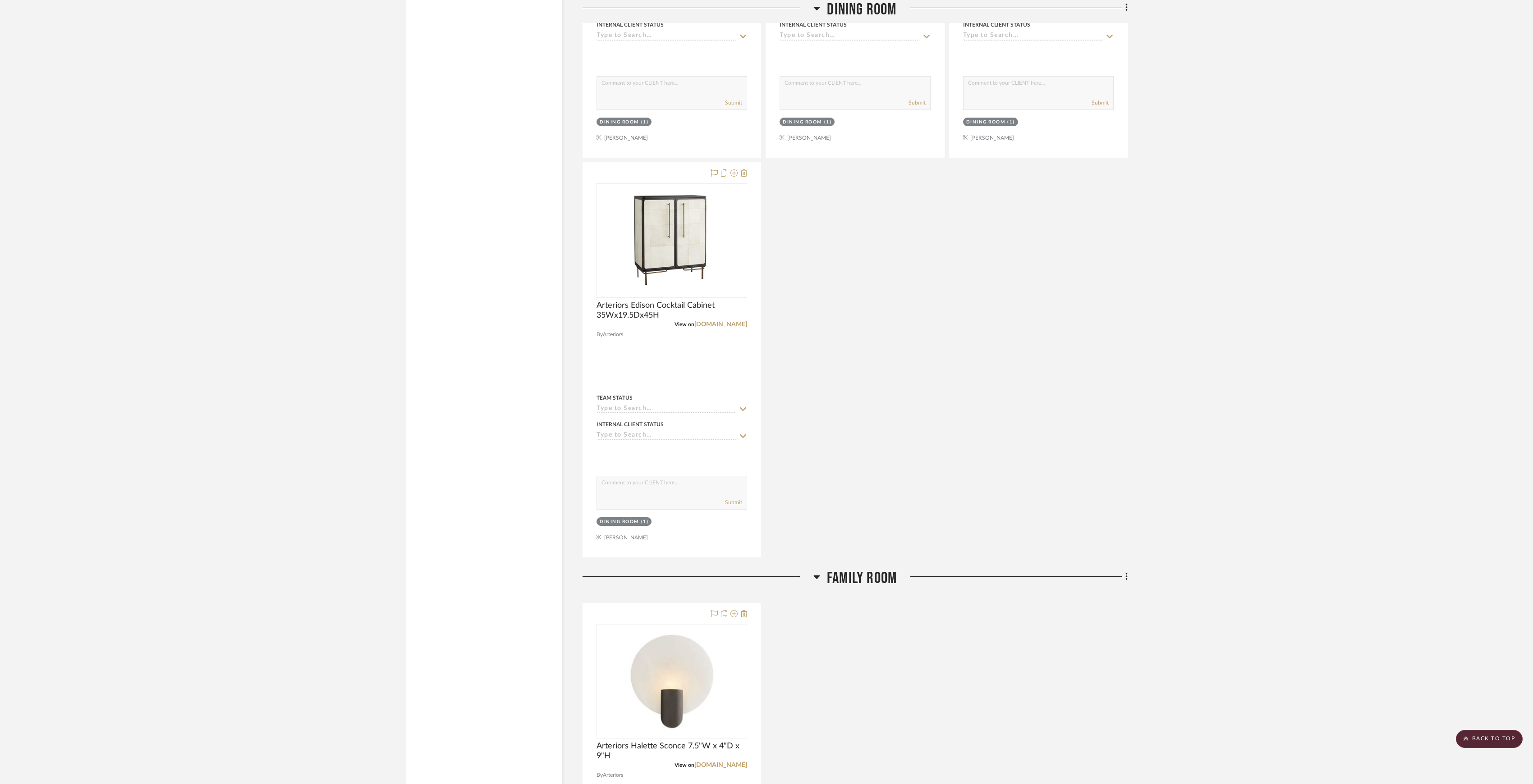
scroll to position [2000, 0]
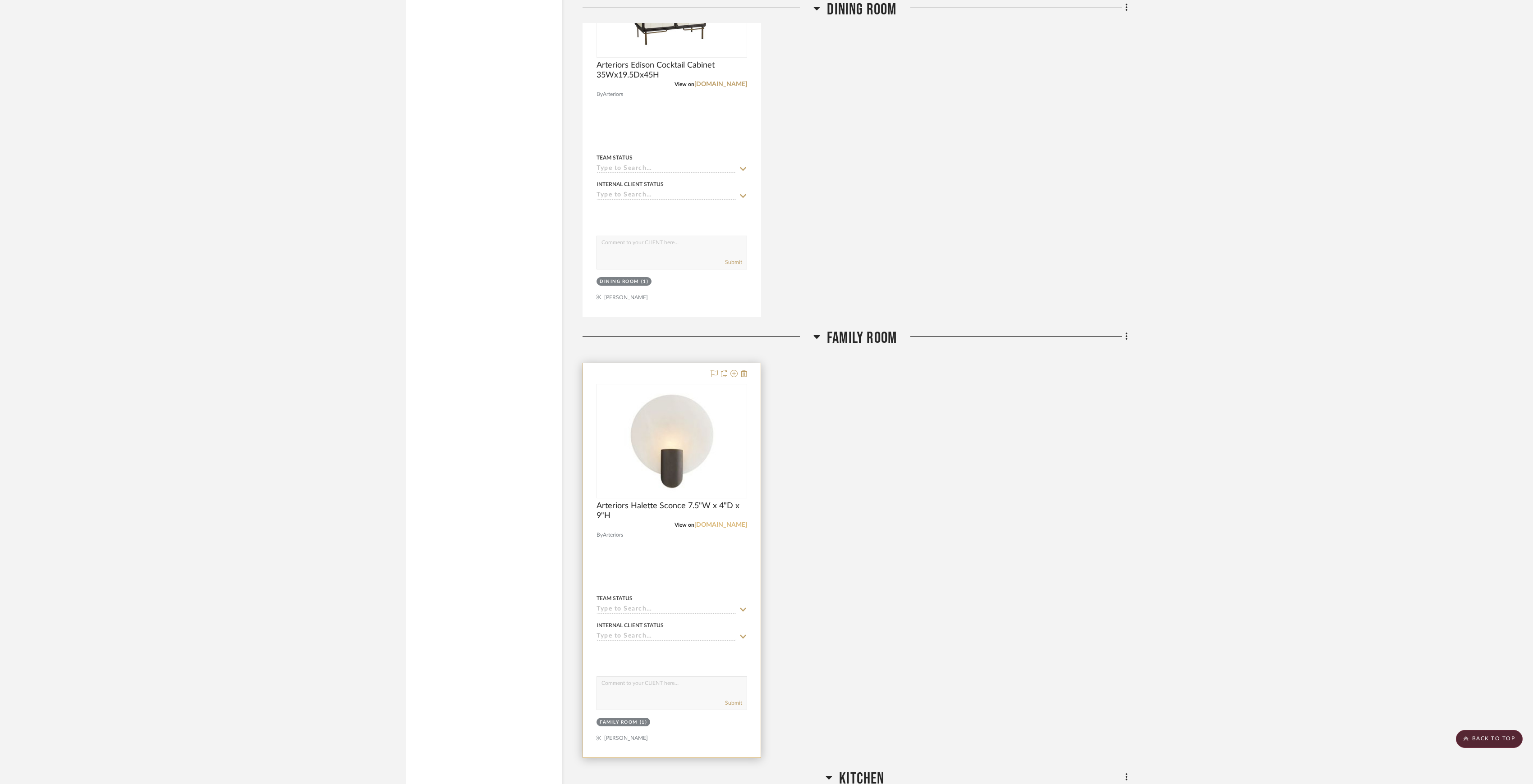
click at [715, 365] on link "arteriorshome.com" at bounding box center [720, 525] width 53 height 7
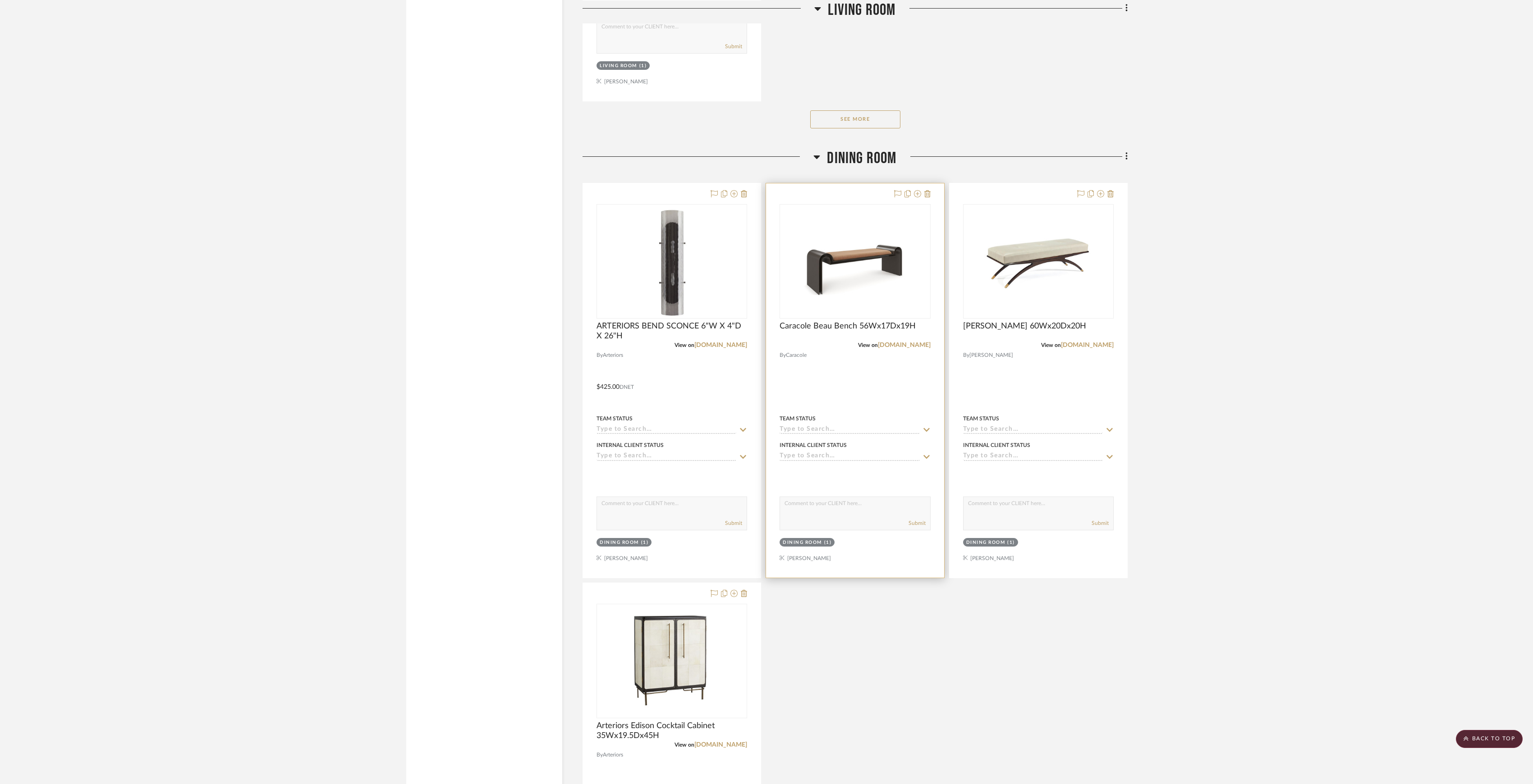
scroll to position [1159, 0]
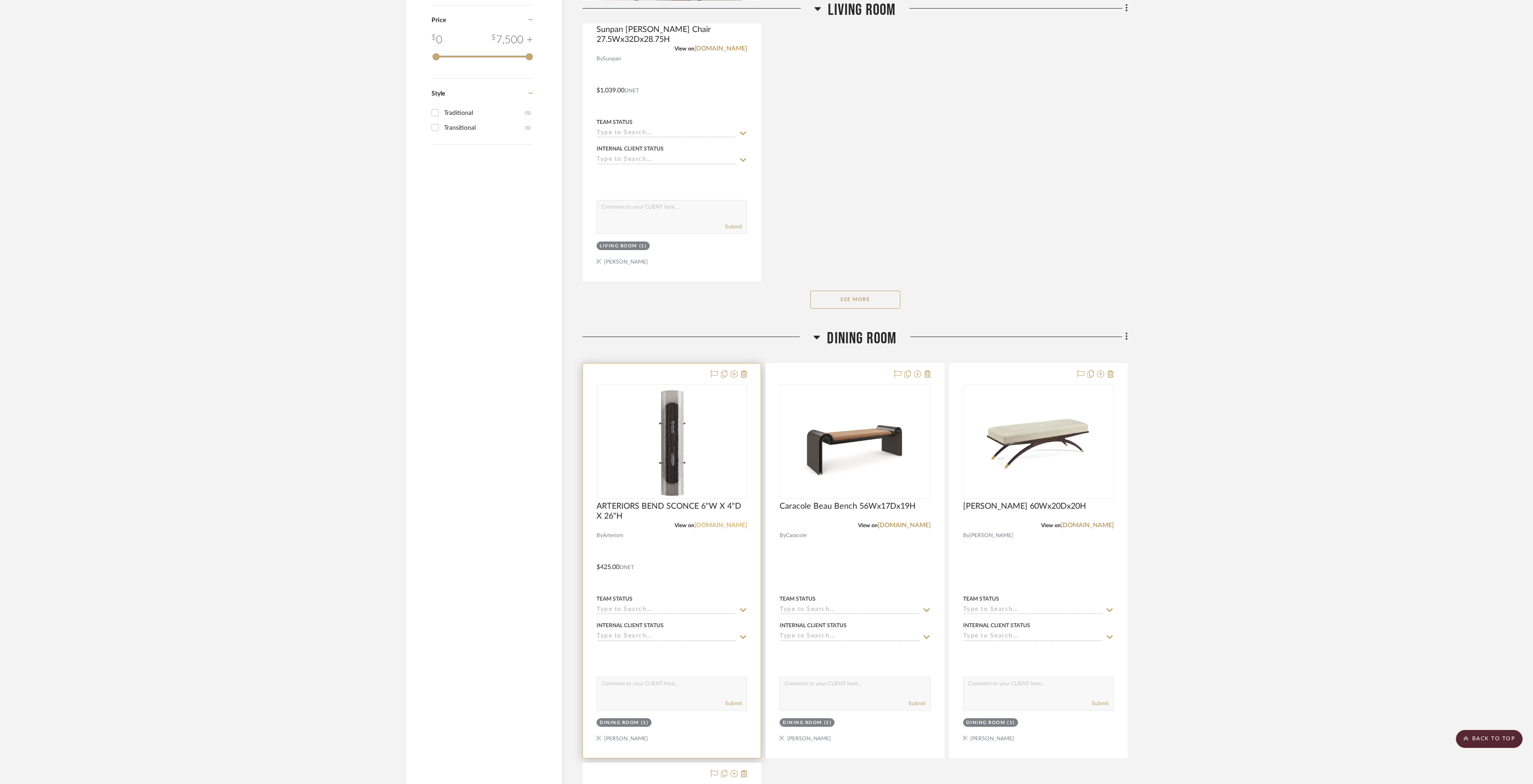
click at [729, 365] on link "arteriorshome.com" at bounding box center [720, 525] width 53 height 7
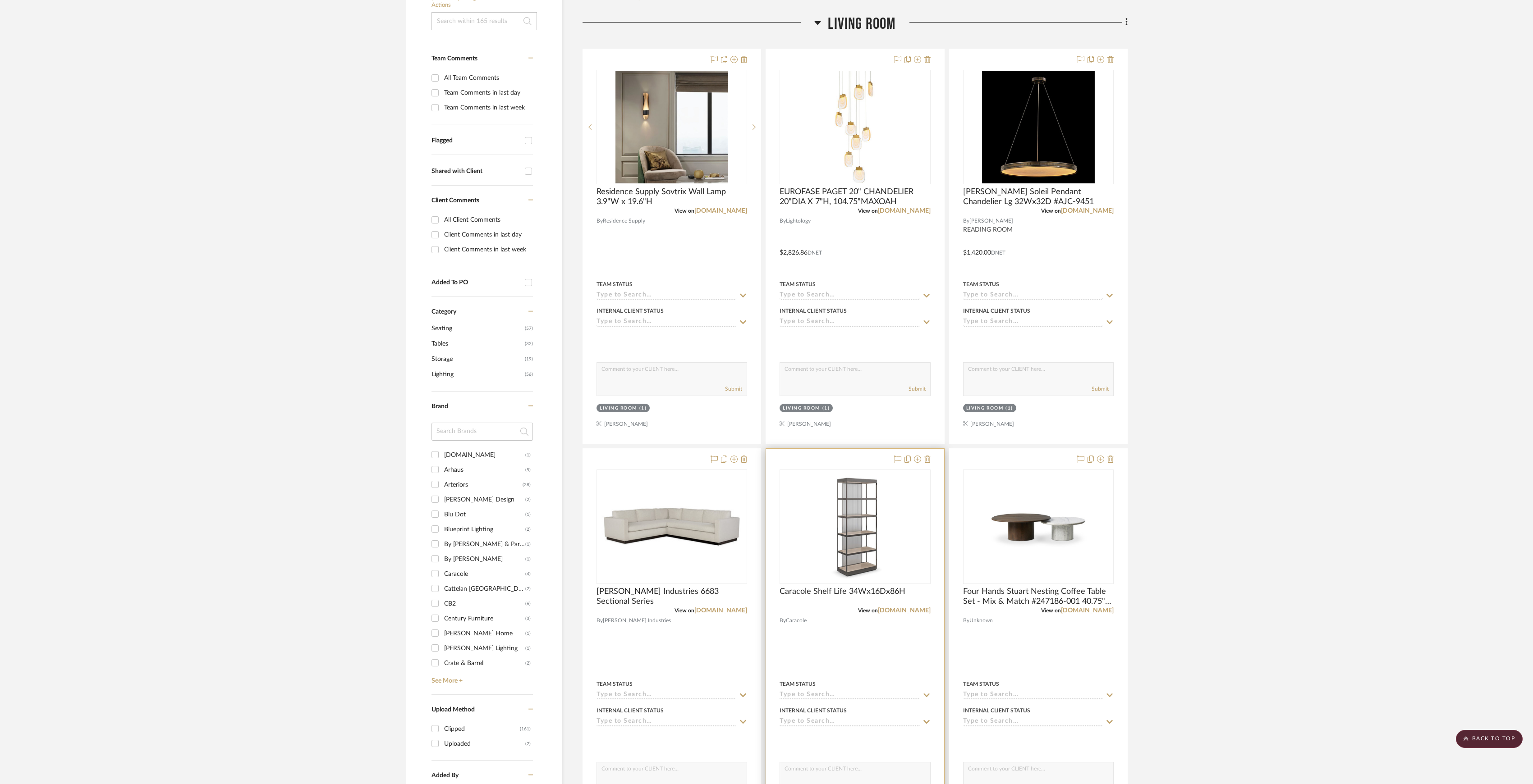
scroll to position [0, 0]
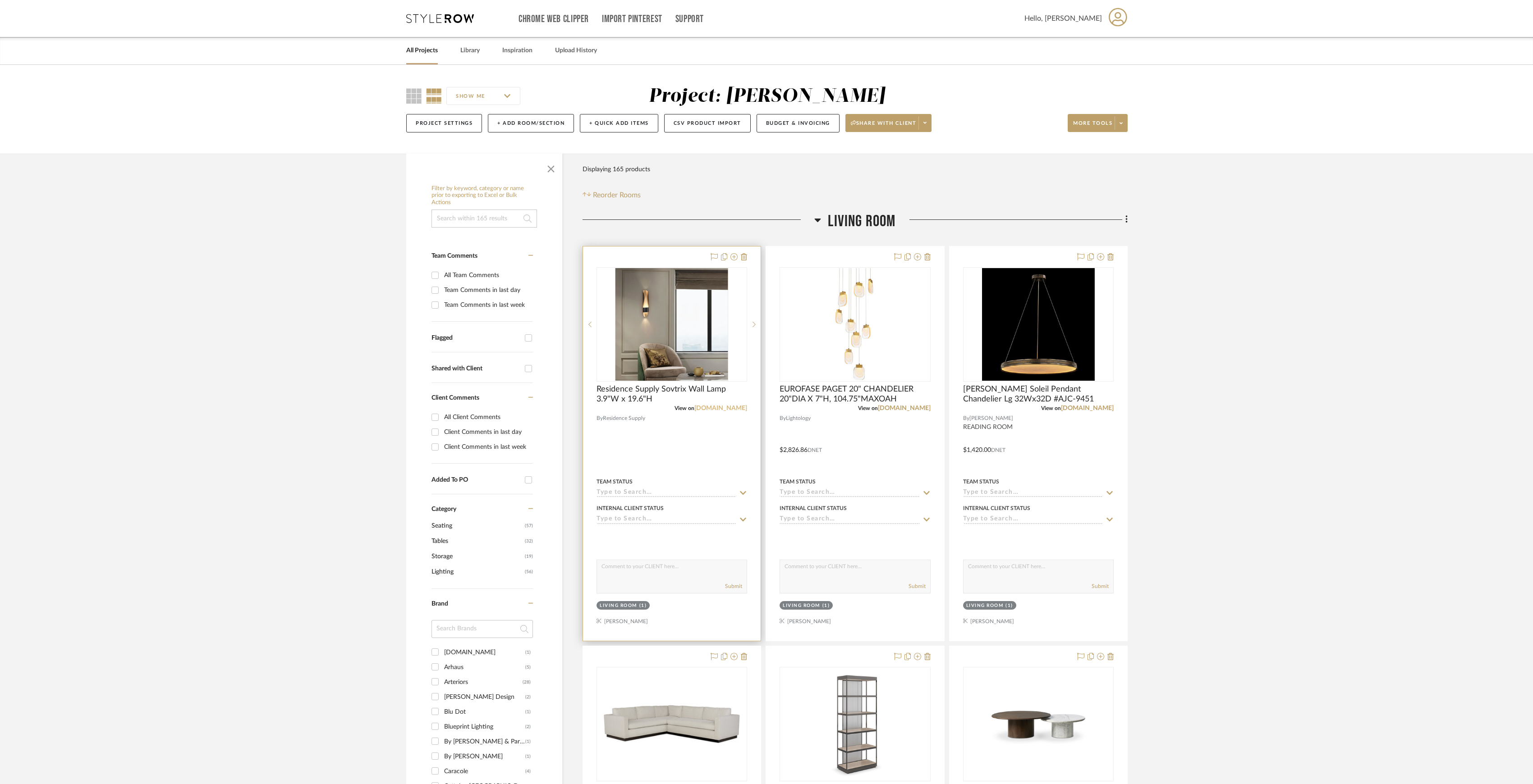
click at [723, 365] on link "residencesupply.com" at bounding box center [720, 408] width 53 height 7
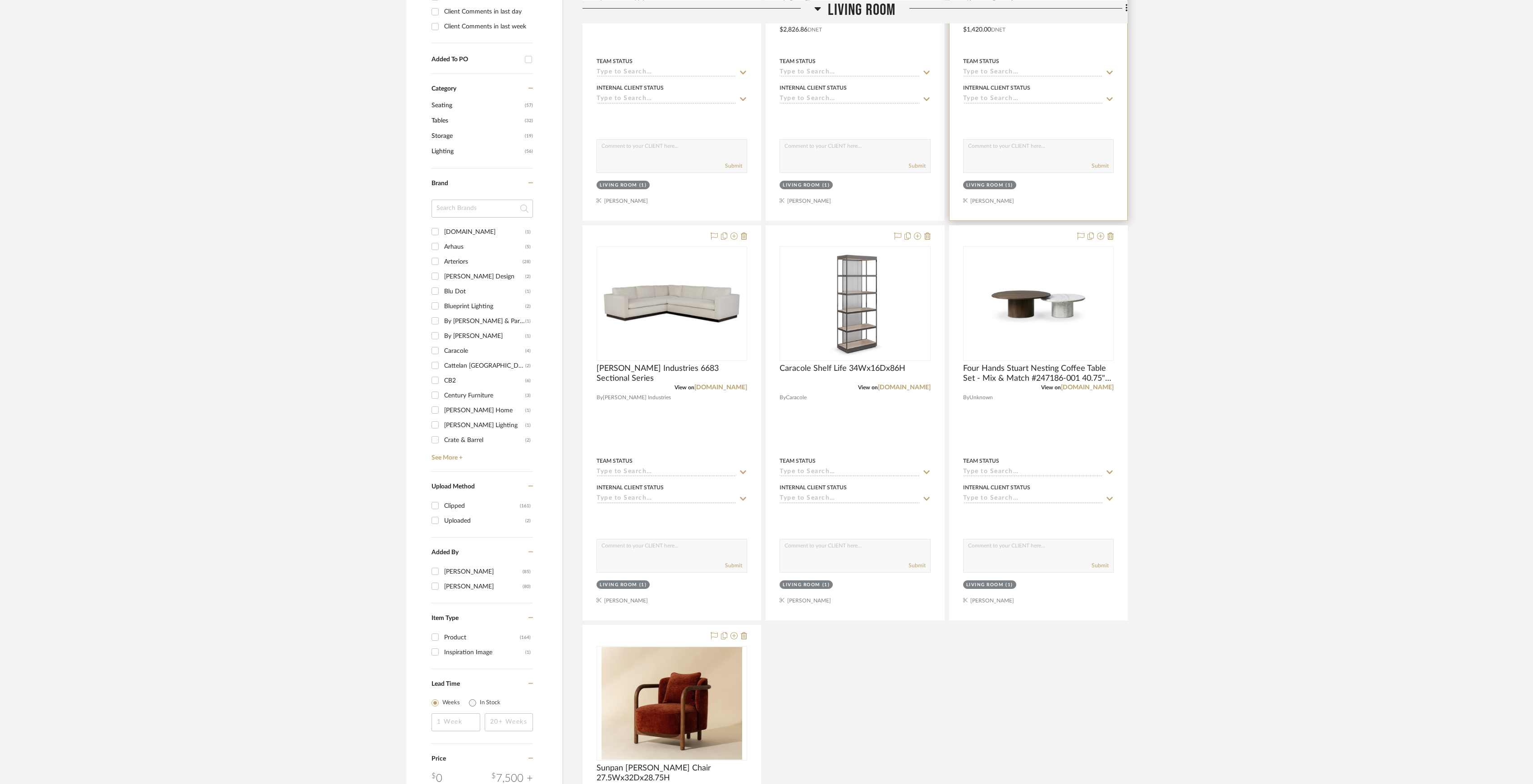
scroll to position [120, 0]
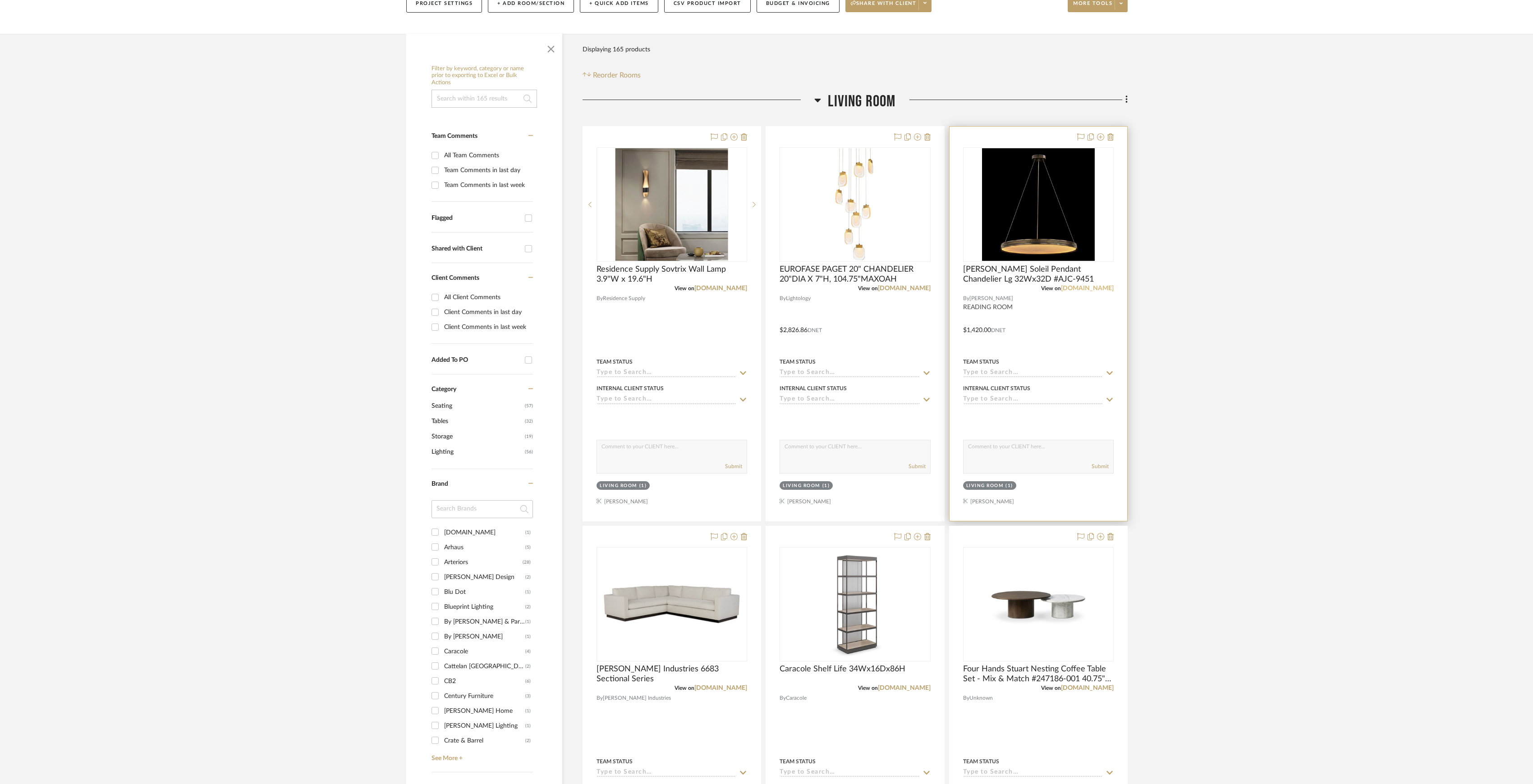
click at [764, 287] on link "johnrichard.com" at bounding box center [1087, 288] width 53 height 7
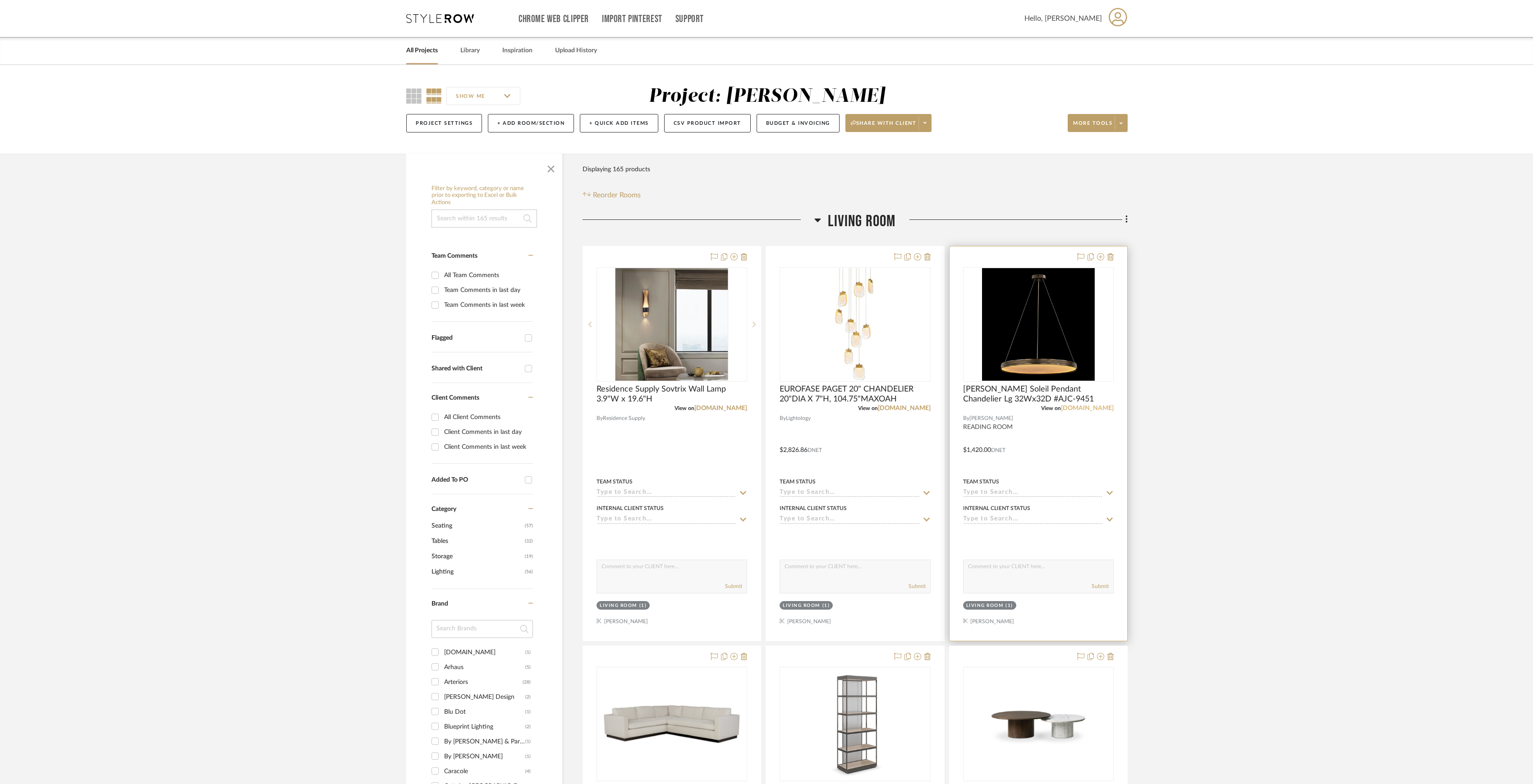
click at [764, 365] on link "johnrichard.com" at bounding box center [1087, 408] width 53 height 7
click at [764, 365] on span "John RIchard Soleil Pendant Chandelier Lg 32Wx32D #AJC-9451" at bounding box center [1038, 394] width 151 height 20
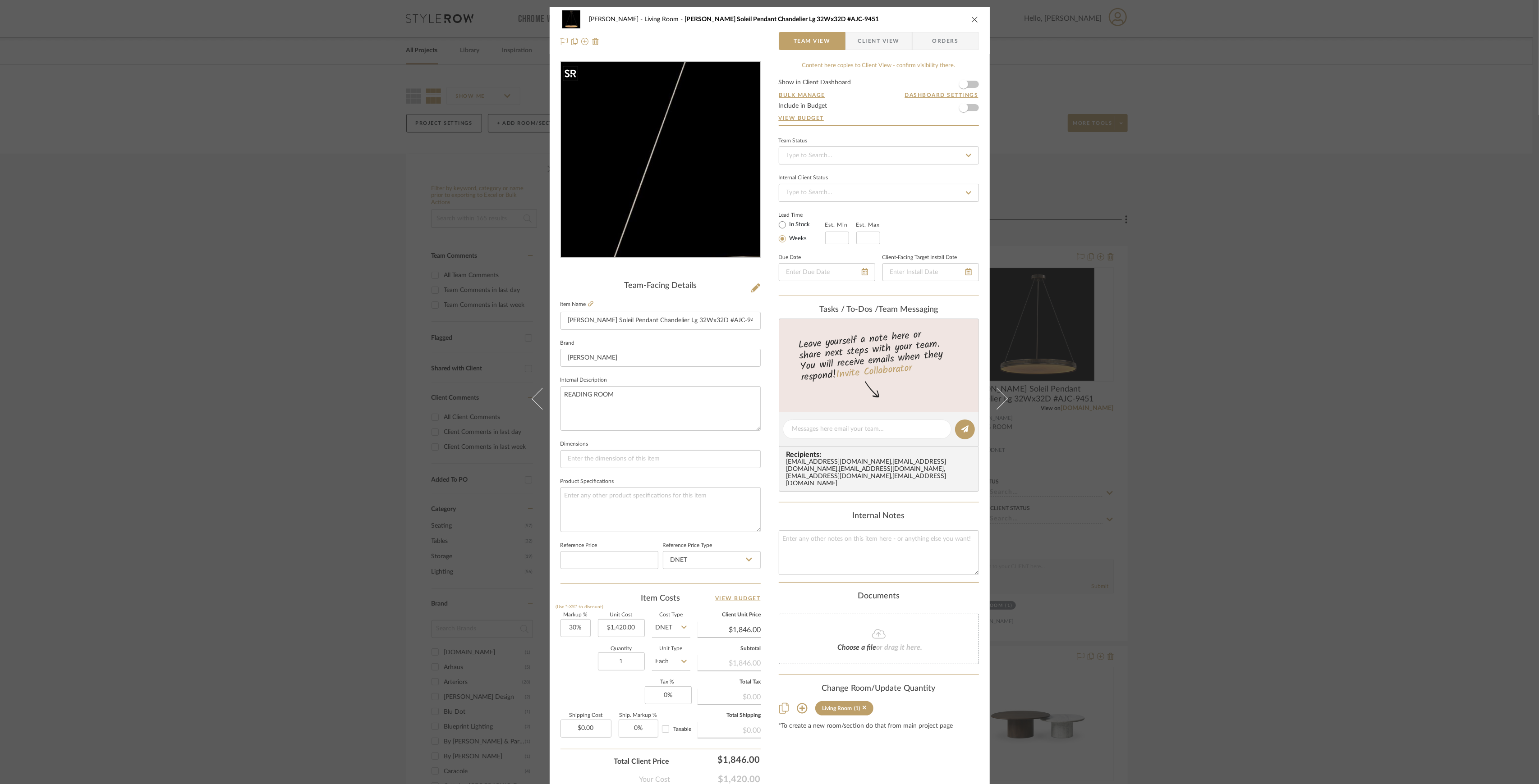
drag, startPoint x: 617, startPoint y: 188, endPoint x: 320, endPoint y: 197, distance: 297.1
click at [311, 197] on div "Williams Living Room John RIchard Soleil Pendant Chandelier Lg 32Wx32D #AJC-945…" at bounding box center [770, 392] width 1539 height 784
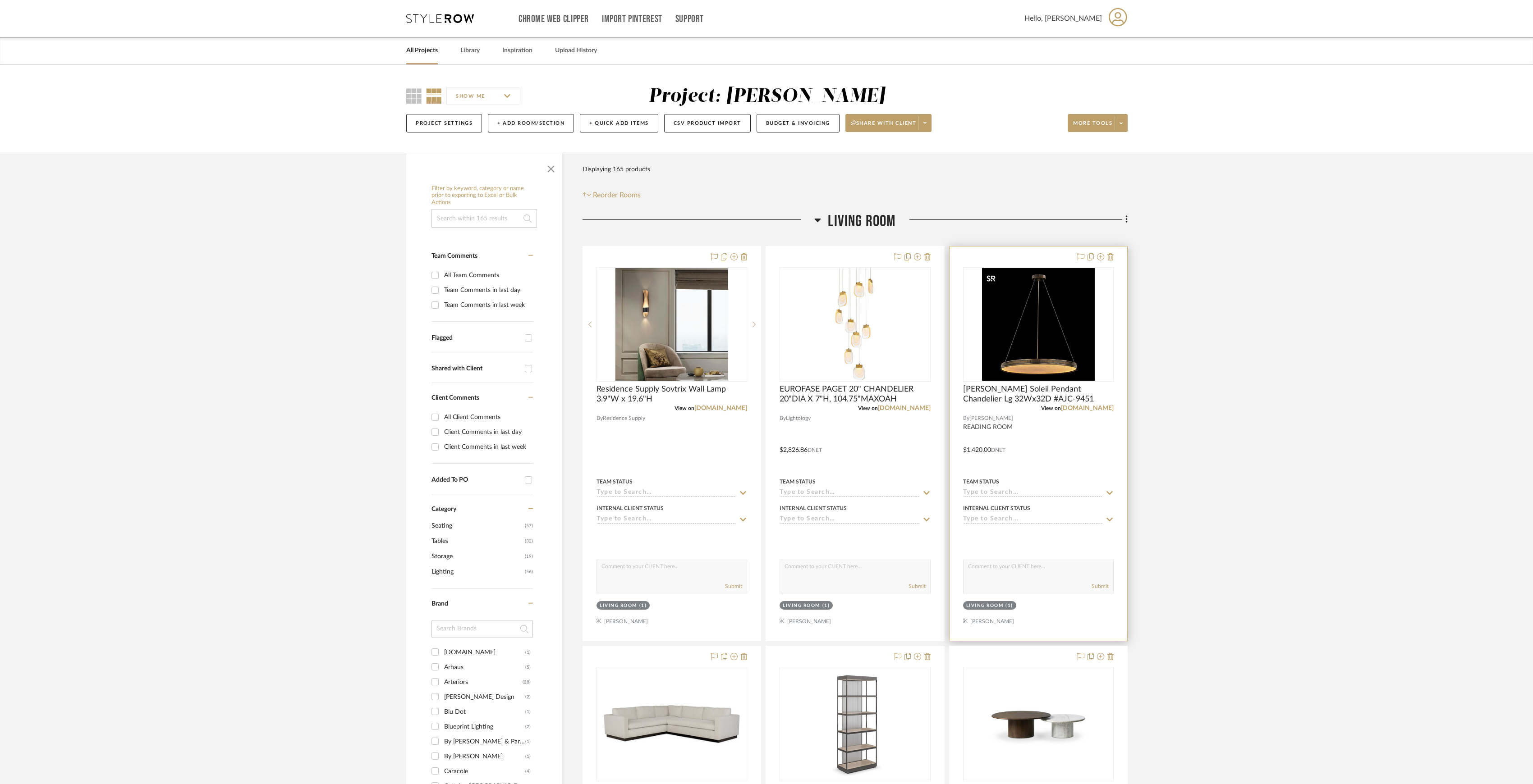
click at [764, 334] on img "0" at bounding box center [1038, 324] width 113 height 113
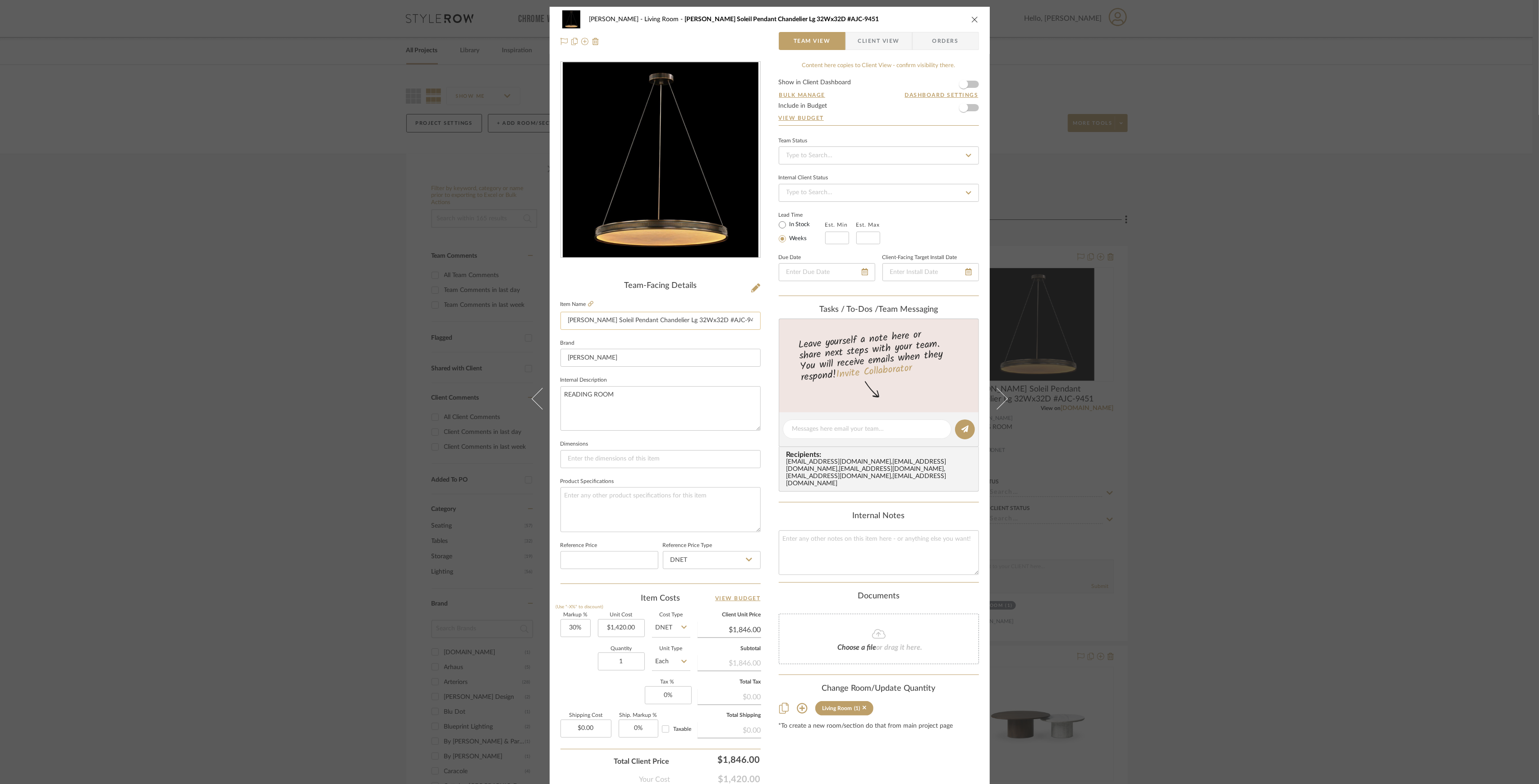
drag, startPoint x: 716, startPoint y: 319, endPoint x: 751, endPoint y: 320, distance: 35.0
click at [751, 320] on input "John RIchard Soleil Pendant Chandelier Lg 32Wx32D #AJC-9451" at bounding box center [660, 321] width 200 height 18
click at [764, 97] on div "Williams Living Room John RIchard Soleil Pendant Chandelier Lg 32Wx32D #AJC-945…" at bounding box center [770, 392] width 1539 height 784
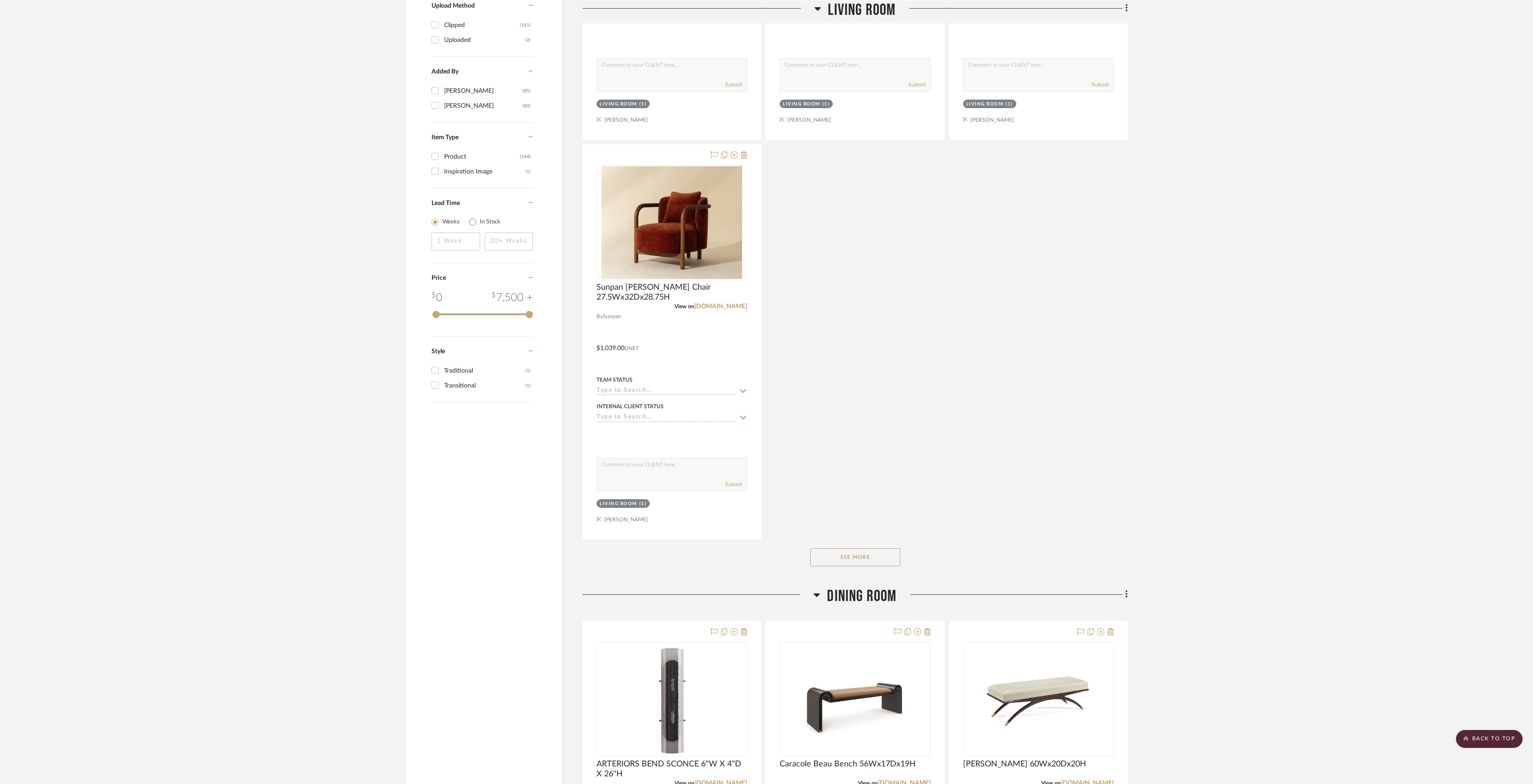
scroll to position [1262, 0]
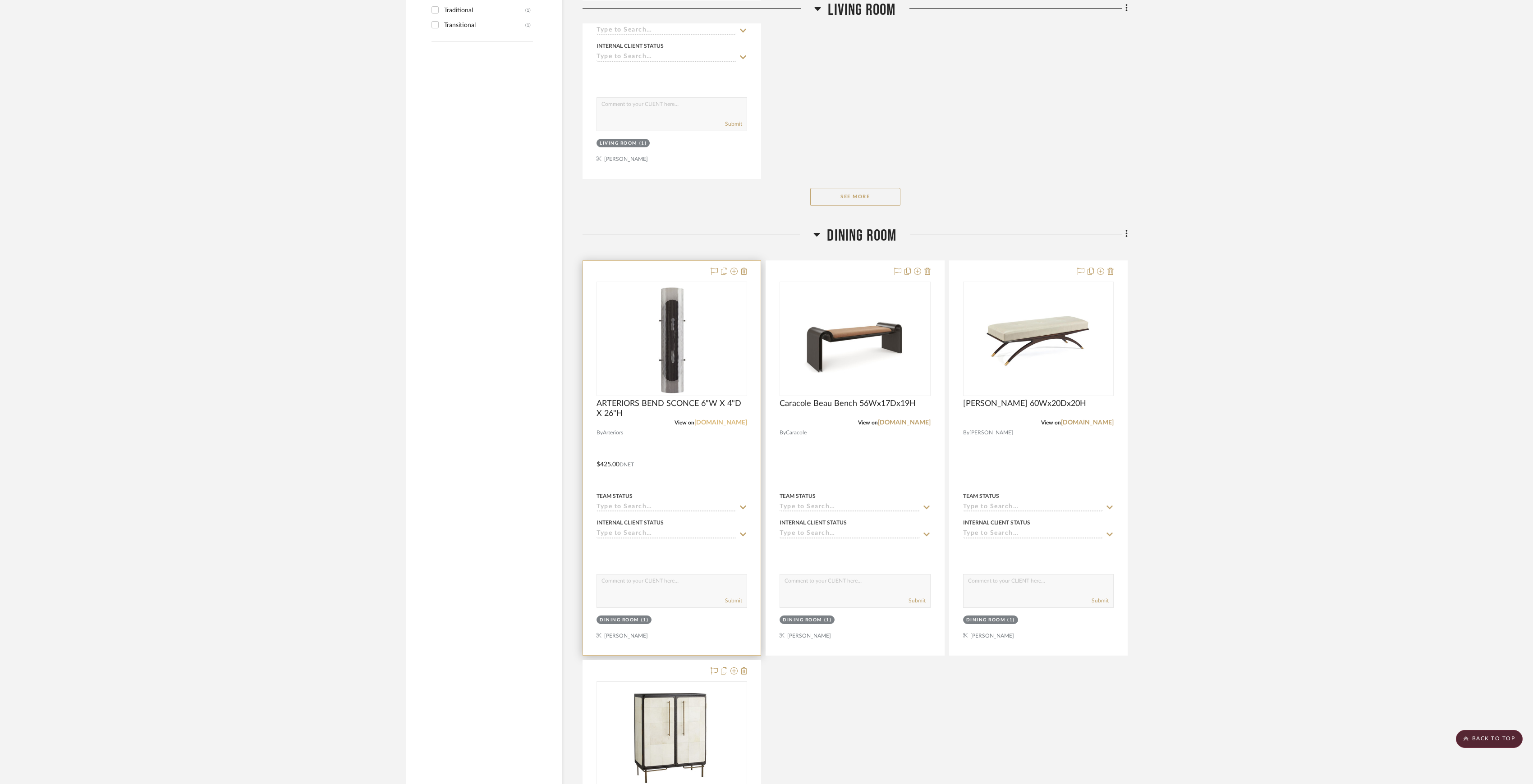
click at [731, 365] on link "arteriorshome.com" at bounding box center [720, 423] width 53 height 7
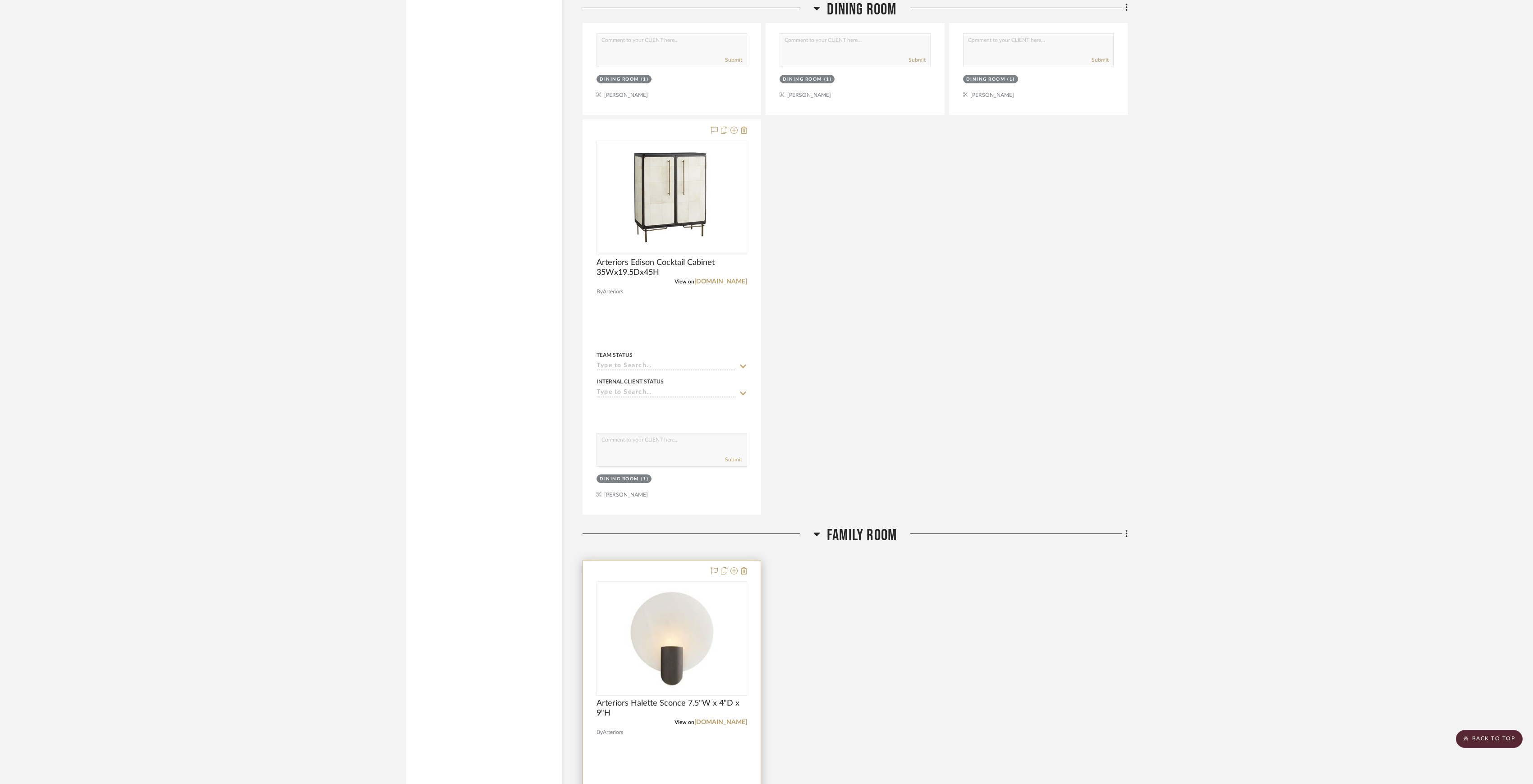
scroll to position [1923, 0]
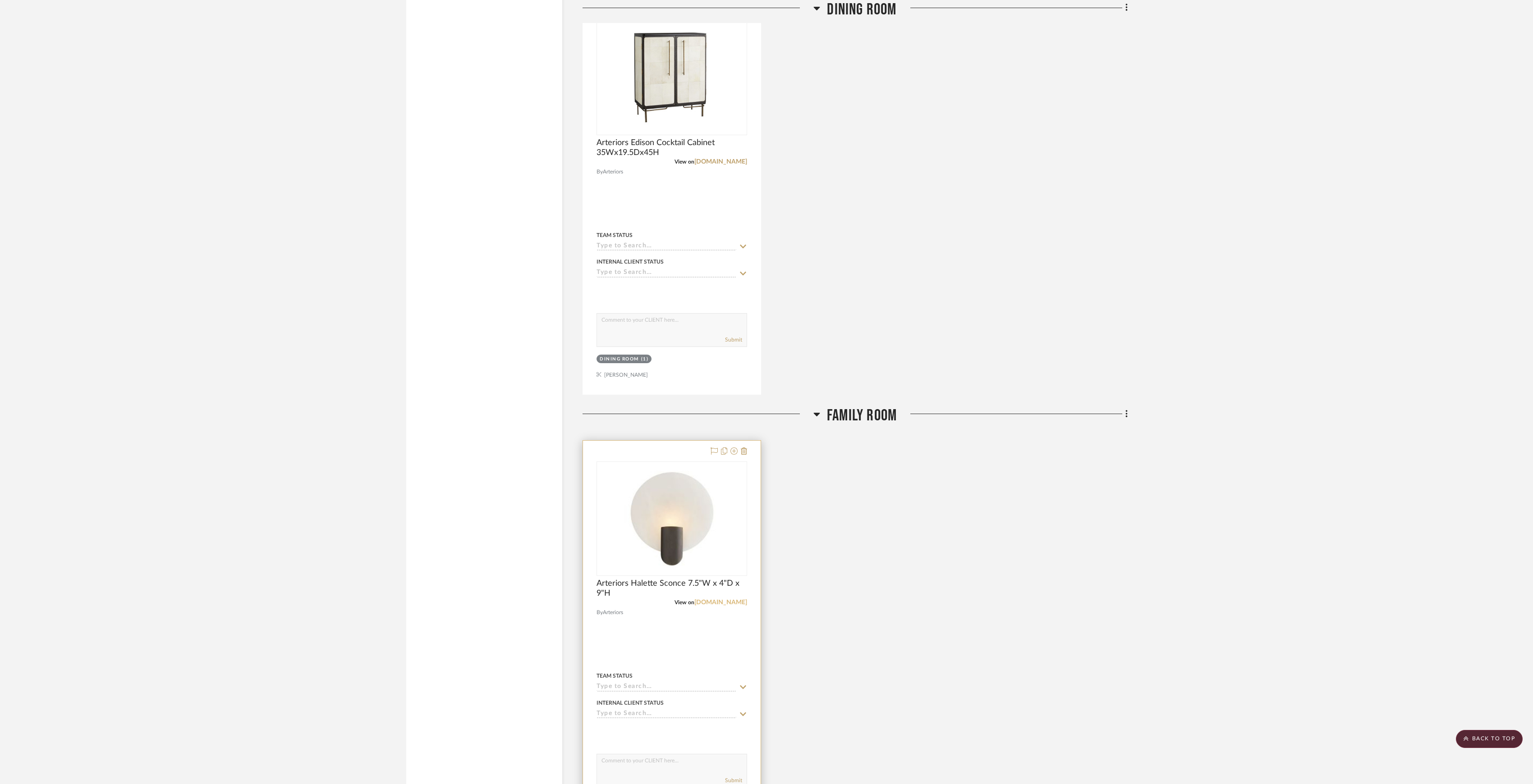
click at [727, 365] on link "arteriorshome.com" at bounding box center [720, 602] width 53 height 7
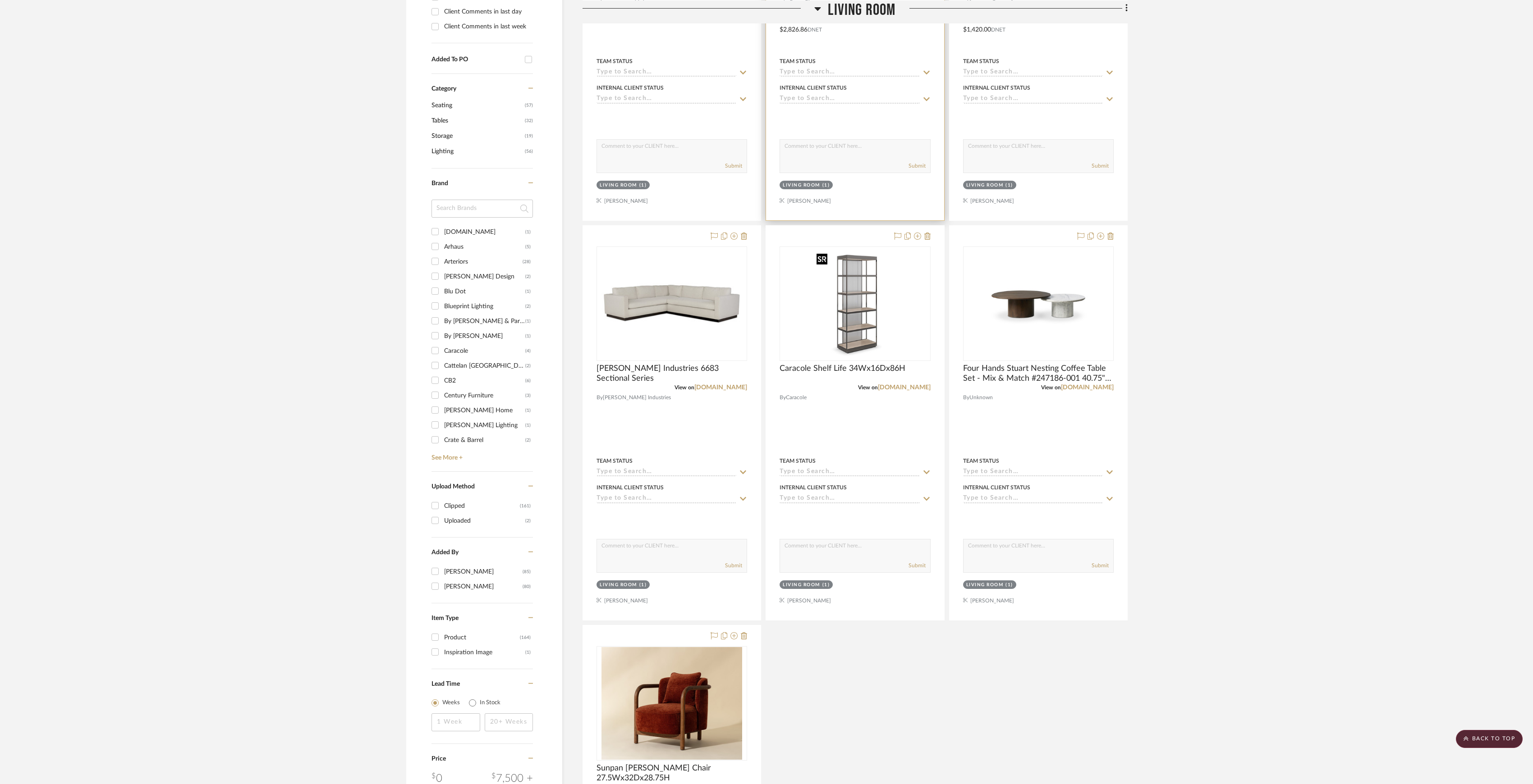
scroll to position [0, 0]
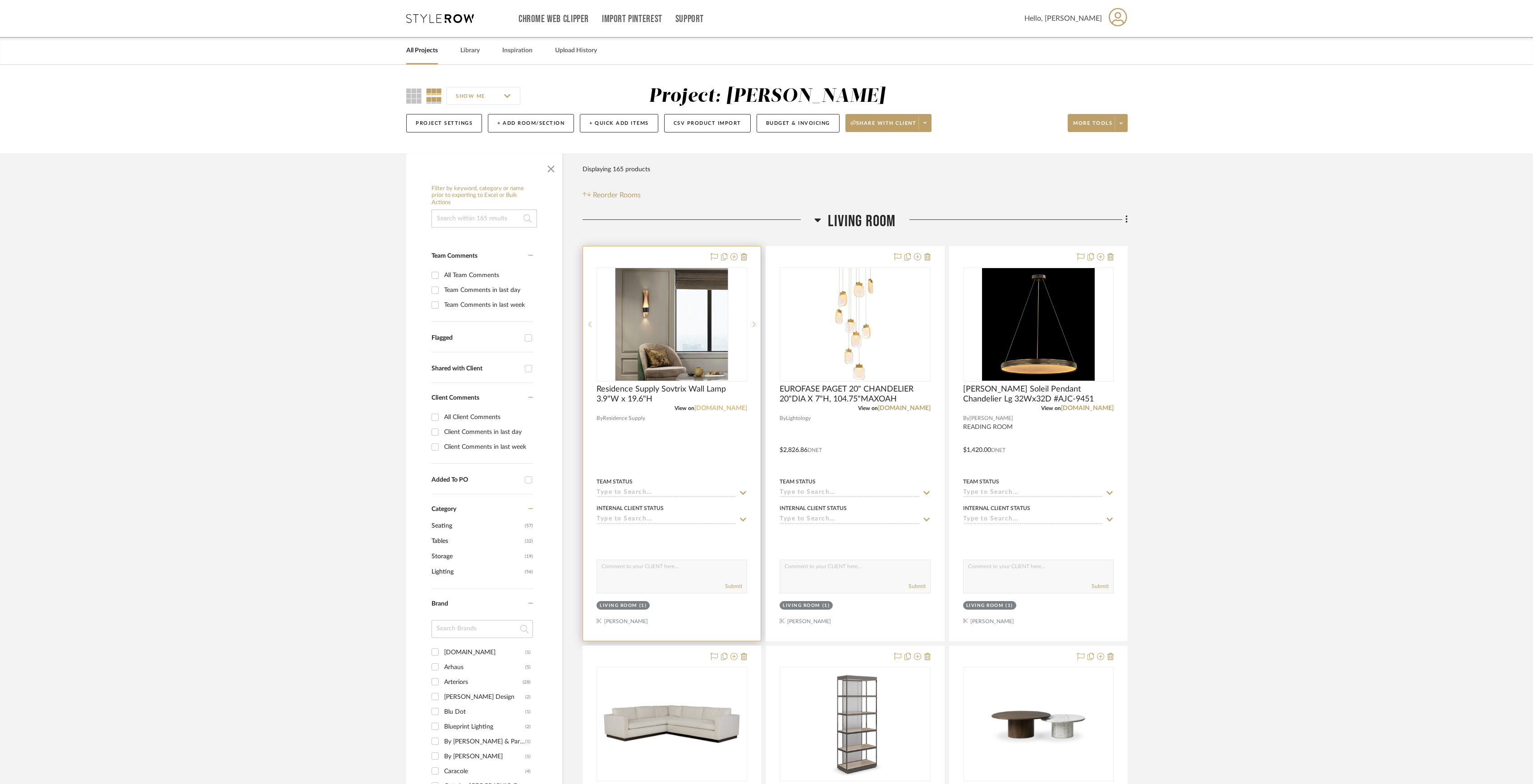
click at [718, 365] on link "residencesupply.com" at bounding box center [720, 408] width 53 height 7
